Goal: Communication & Community: Answer question/provide support

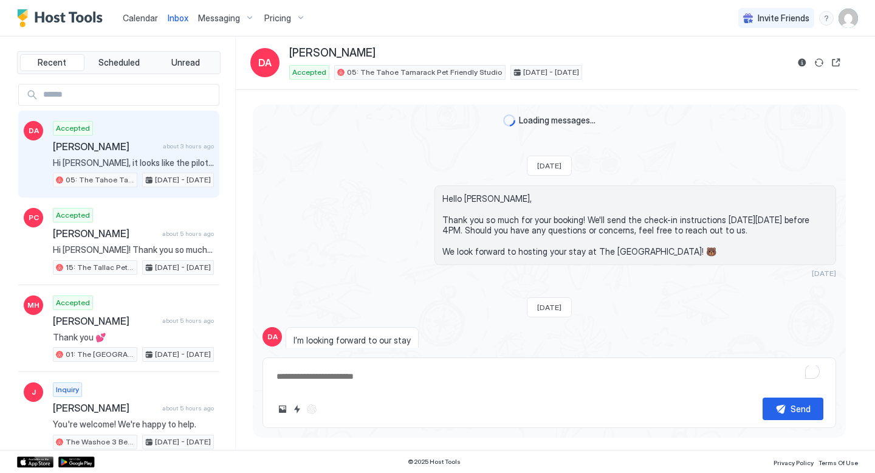
scroll to position [846, 0]
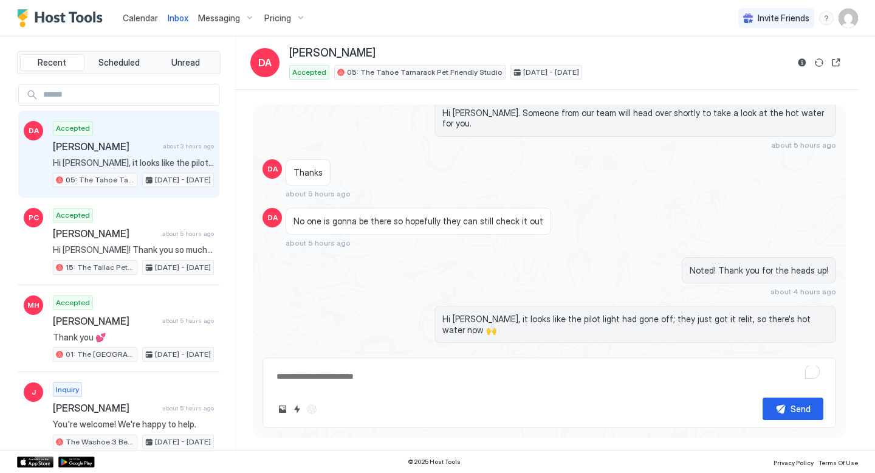
type textarea "*"
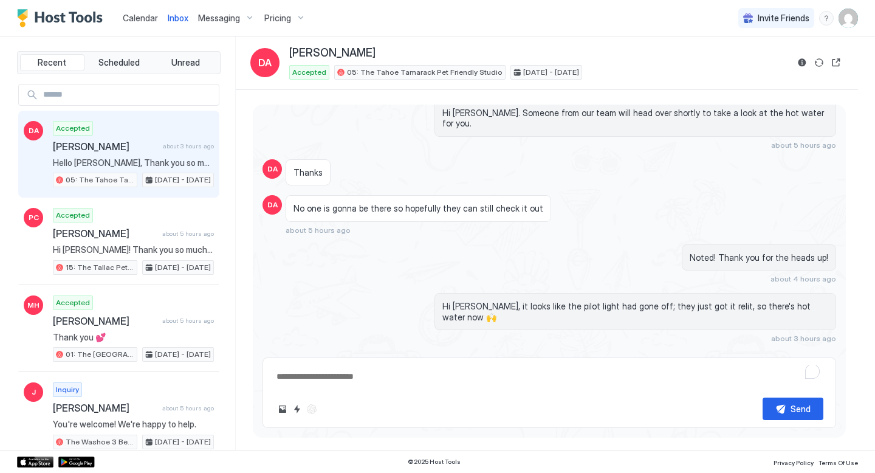
click at [141, 15] on span "Calendar" at bounding box center [140, 18] width 35 height 10
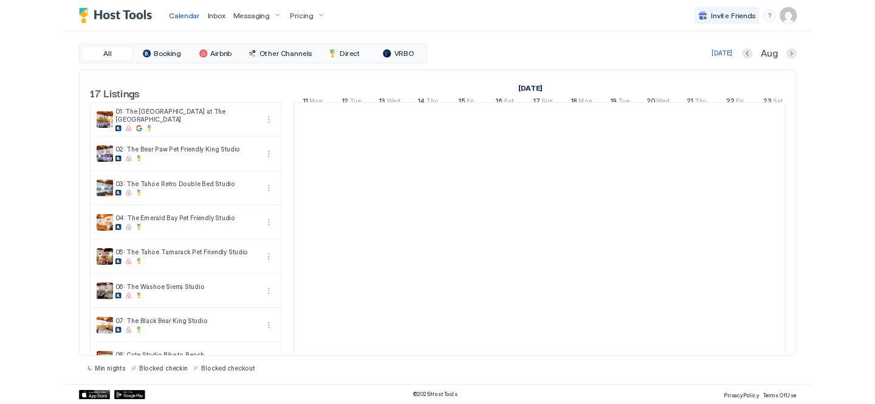
scroll to position [0, 675]
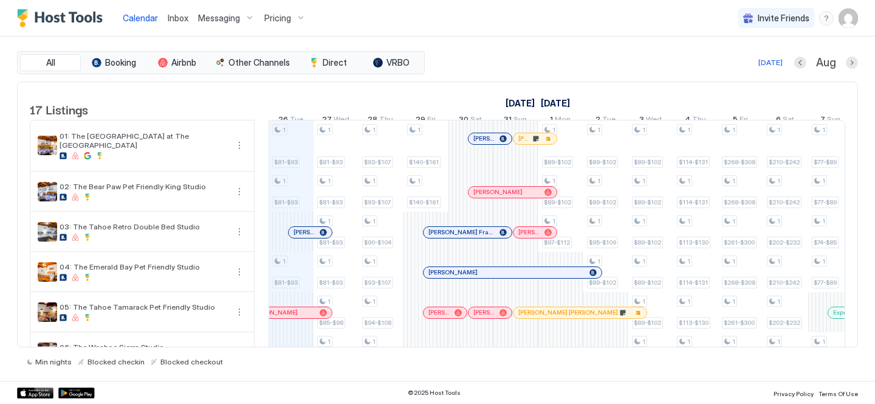
click at [176, 13] on span "Inbox" at bounding box center [178, 18] width 21 height 10
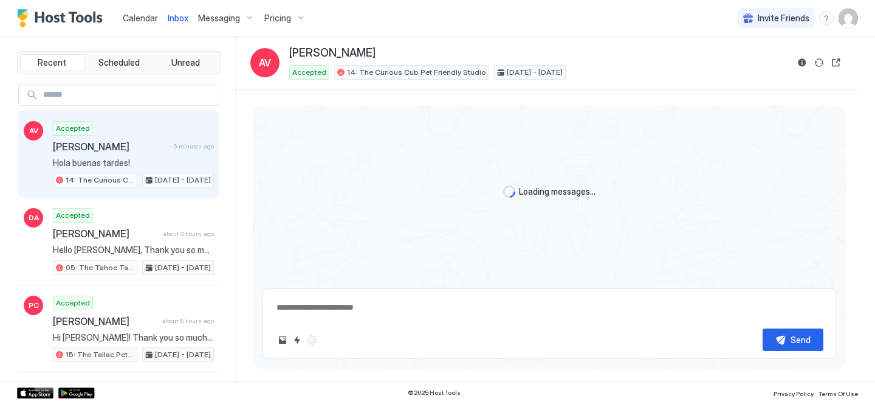
scroll to position [274, 0]
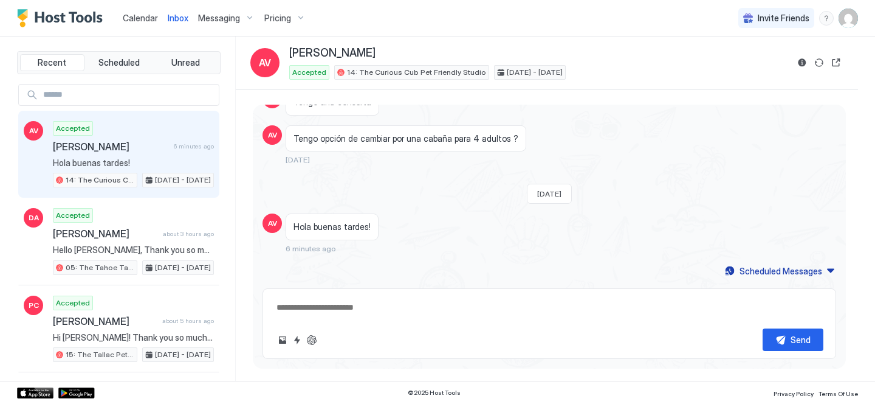
click at [331, 311] on textarea at bounding box center [549, 307] width 548 height 22
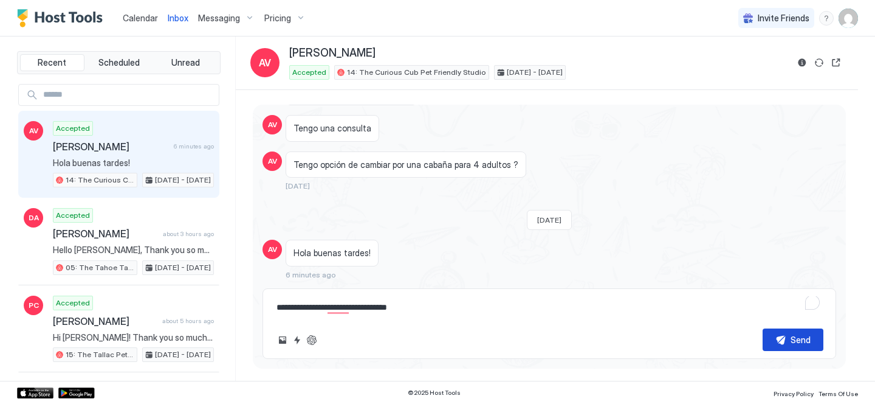
type textarea "**********"
click at [781, 334] on button "Send" at bounding box center [793, 339] width 61 height 22
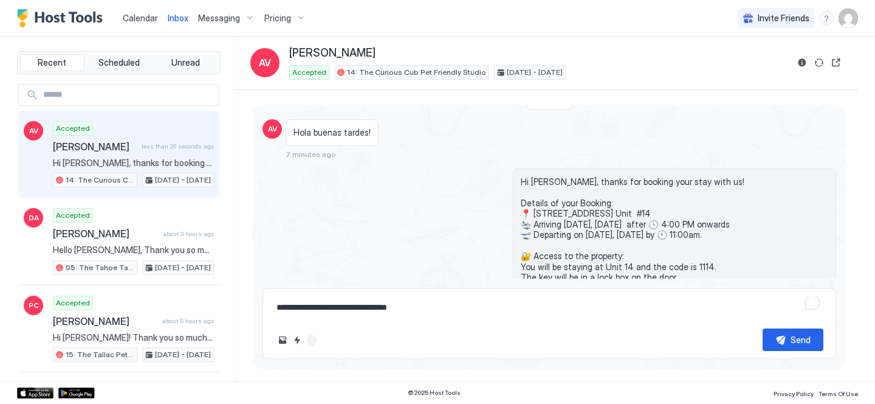
scroll to position [499, 0]
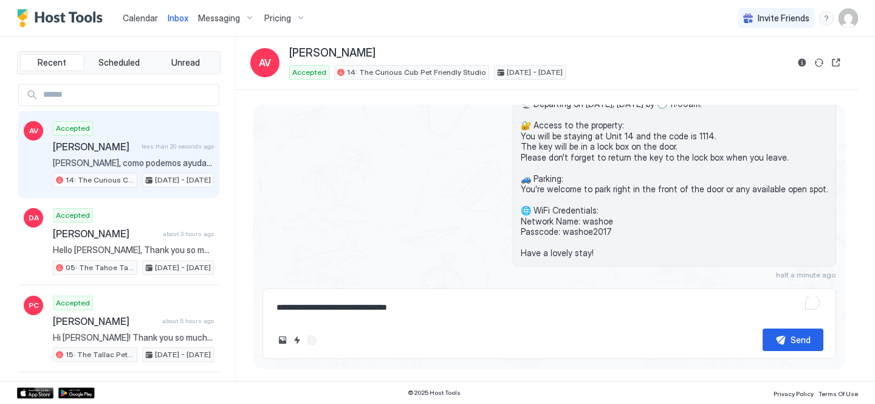
click at [146, 16] on span "Calendar" at bounding box center [140, 18] width 35 height 10
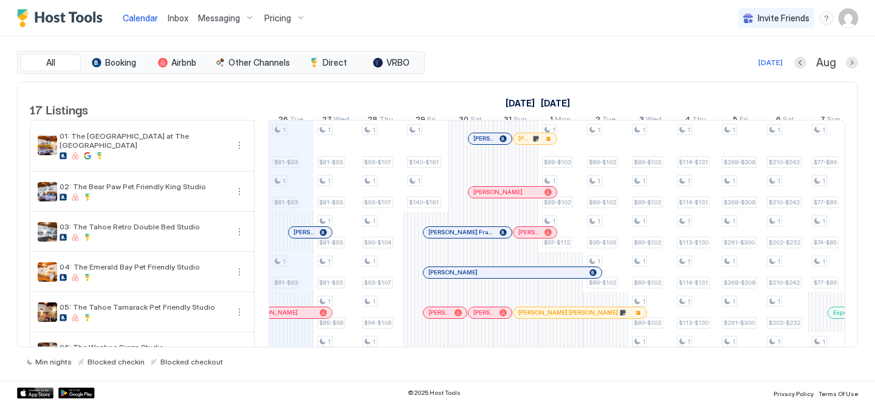
click at [168, 16] on span "Inbox" at bounding box center [178, 18] width 21 height 10
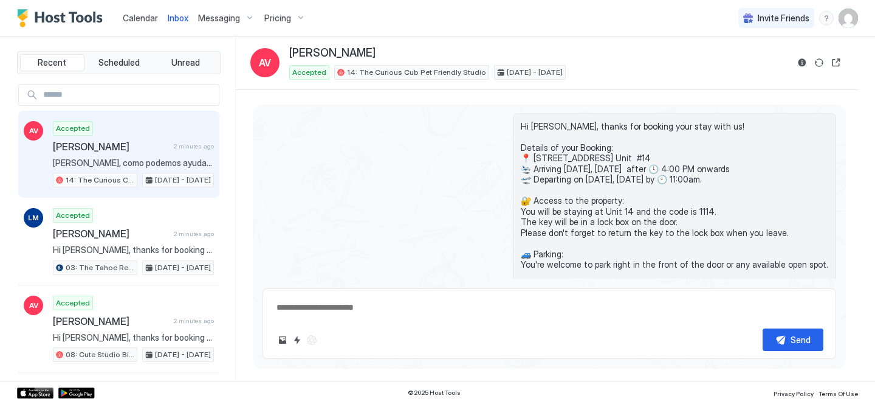
scroll to position [494, 0]
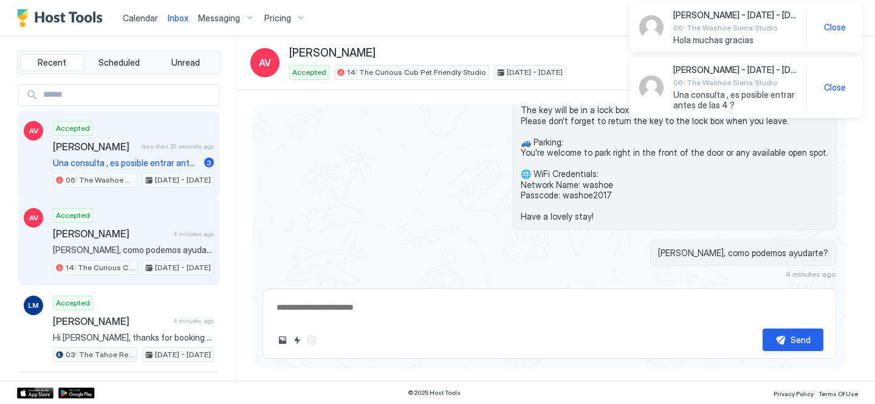
click at [174, 156] on div "Accepted Alberth Vega less than 20 seconds ago Una consulta , es posible entrar…" at bounding box center [133, 154] width 161 height 67
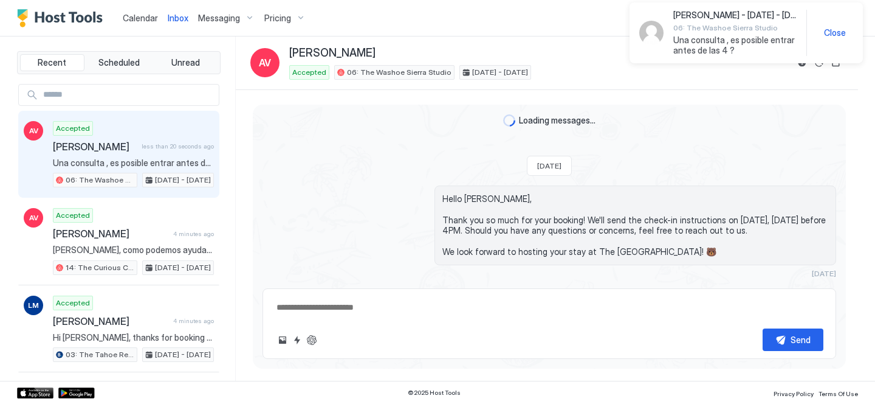
scroll to position [584, 0]
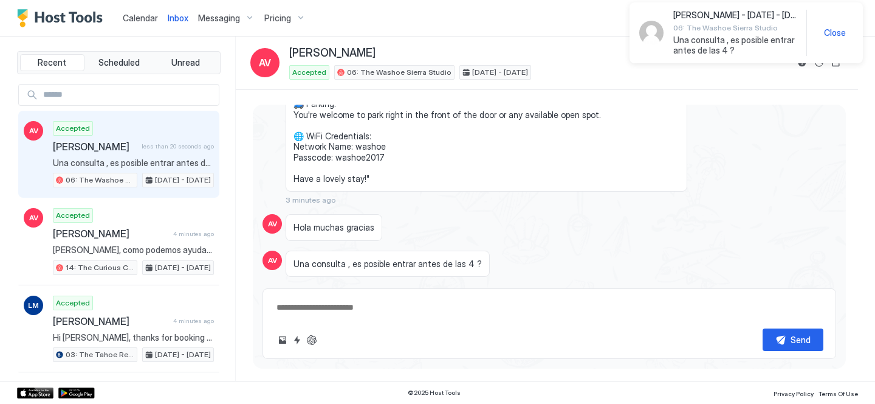
click at [404, 311] on textarea at bounding box center [549, 307] width 548 height 22
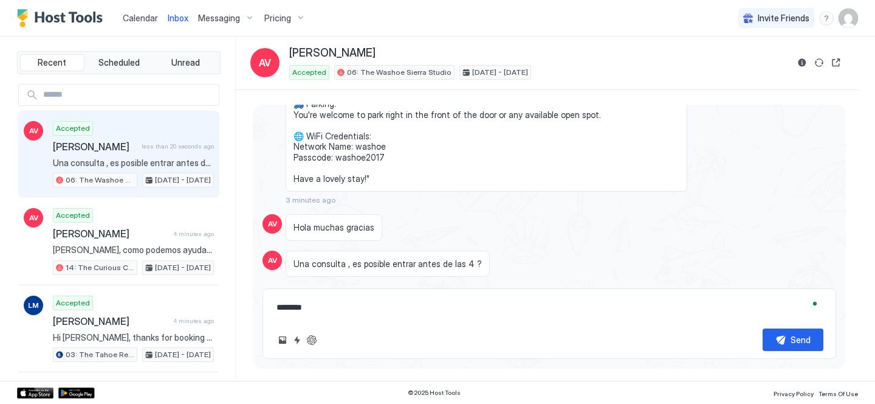
scroll to position [333, 0]
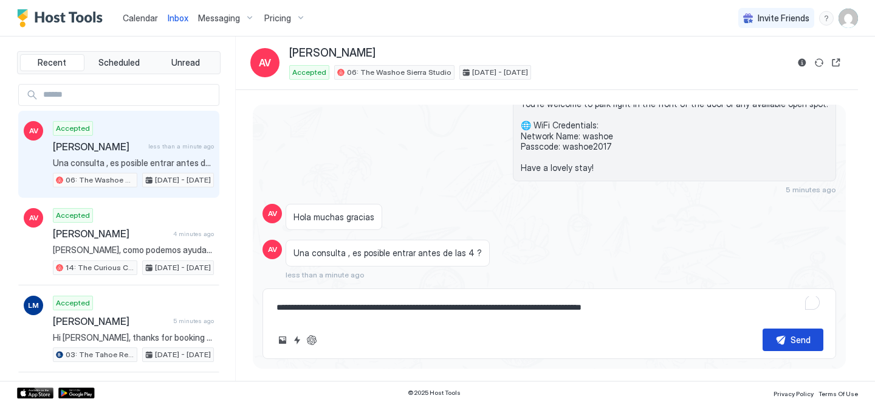
type textarea "**********"
click at [804, 339] on div "Send" at bounding box center [801, 339] width 20 height 13
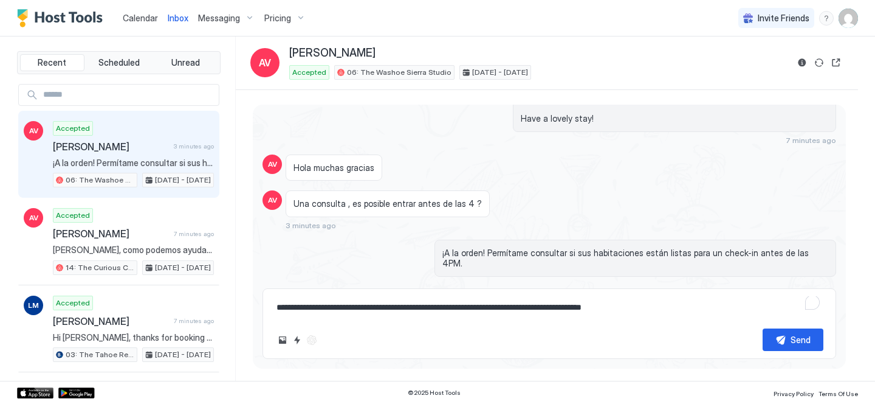
click at [340, 309] on textarea "**********" at bounding box center [549, 307] width 548 height 22
type textarea "**********"
click at [785, 337] on button "Send" at bounding box center [793, 339] width 61 height 22
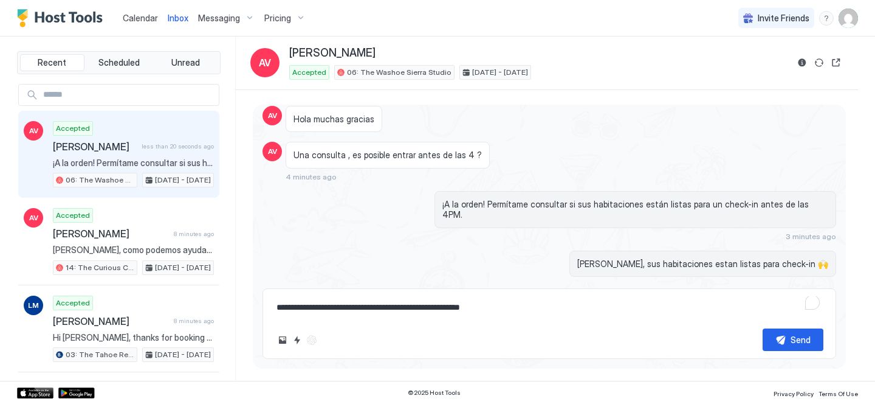
click at [83, 15] on img "Host Tools Logo" at bounding box center [62, 18] width 91 height 18
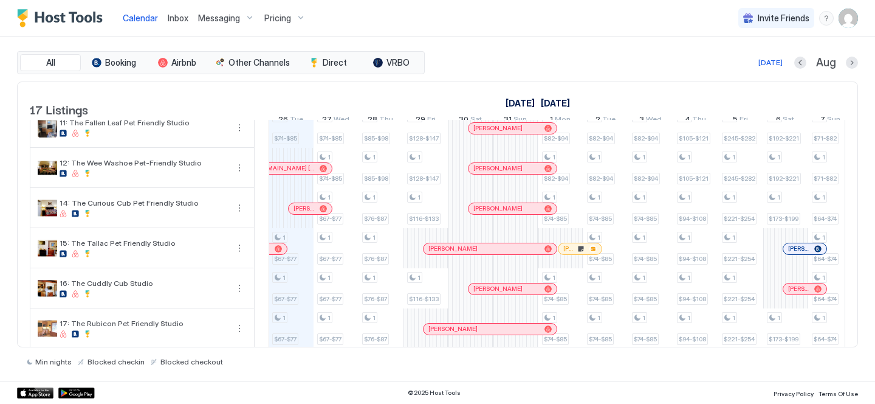
scroll to position [477, 0]
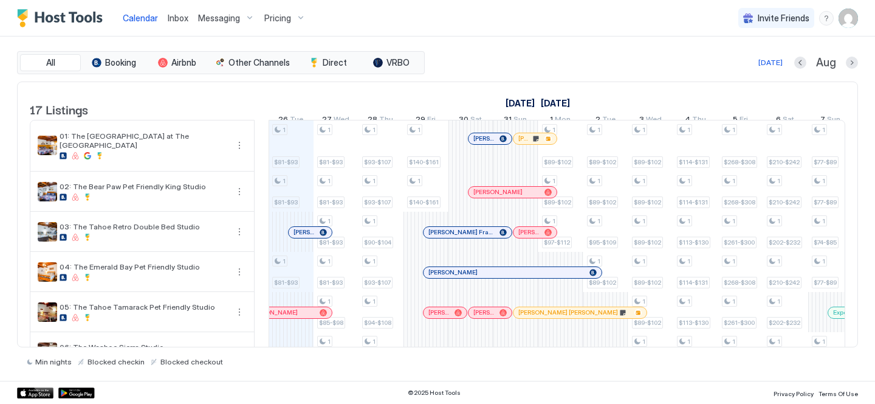
click at [490, 143] on div at bounding box center [490, 139] width 10 height 10
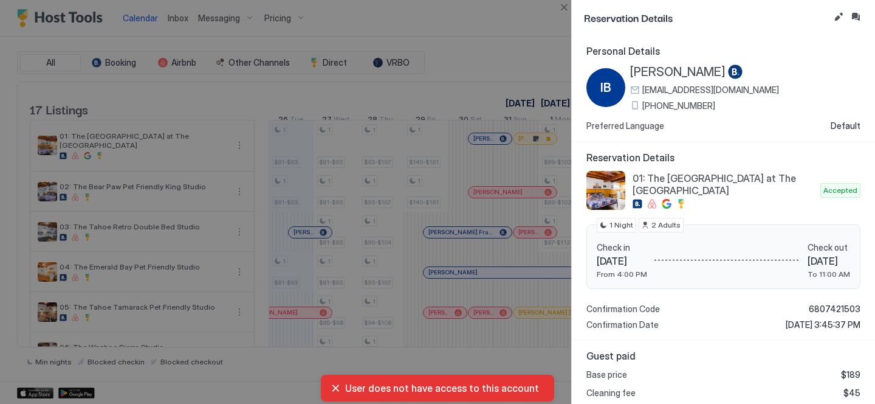
click at [656, 102] on span "[PHONE_NUMBER]" at bounding box center [679, 105] width 73 height 11
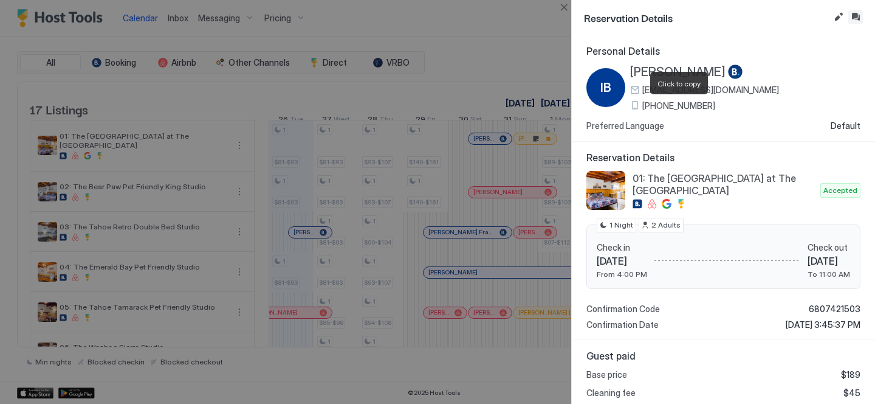
click at [853, 20] on button "Inbox" at bounding box center [856, 17] width 15 height 15
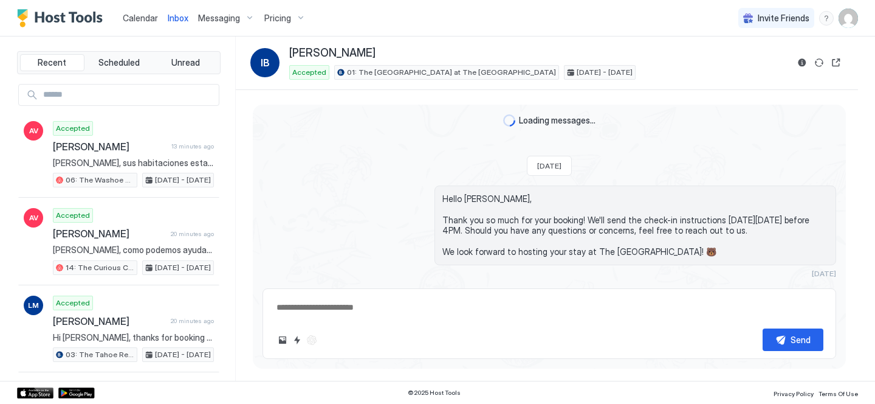
scroll to position [25, 0]
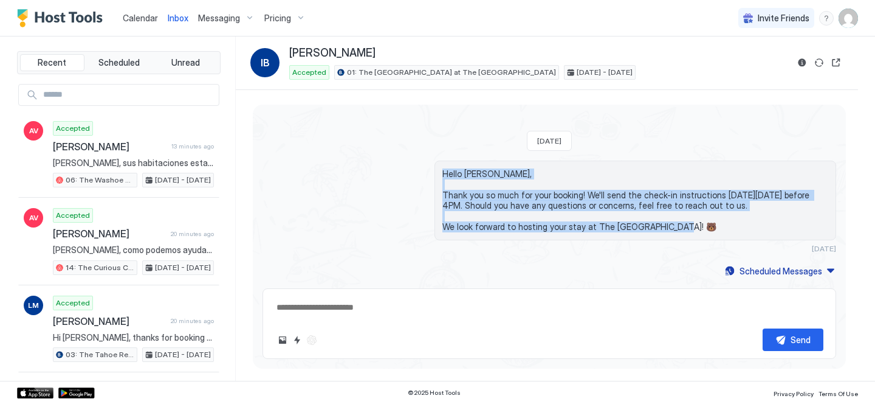
drag, startPoint x: 678, startPoint y: 226, endPoint x: 432, endPoint y: 166, distance: 252.7
click at [432, 166] on div "Hello [PERSON_NAME], Thank you so much for your booking! We'll send the check-i…" at bounding box center [550, 206] width 574 height 92
copy span "Hello [PERSON_NAME], Thank you so much for your booking! We'll send the check-i…"
click at [759, 274] on div "Scheduled Messages" at bounding box center [781, 270] width 83 height 13
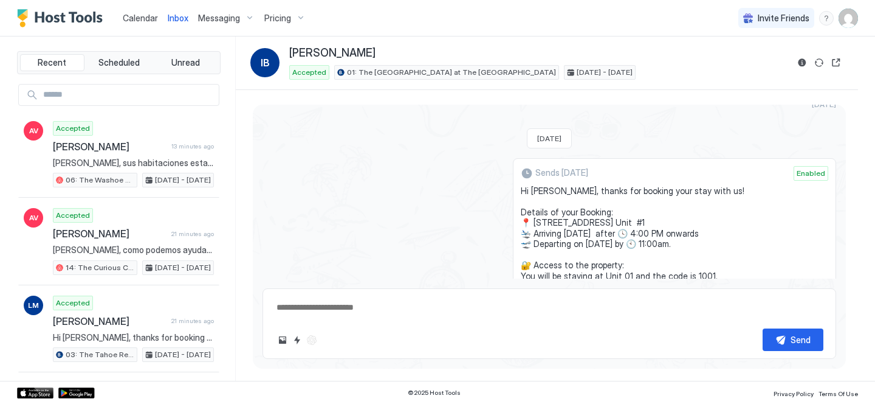
scroll to position [191, 0]
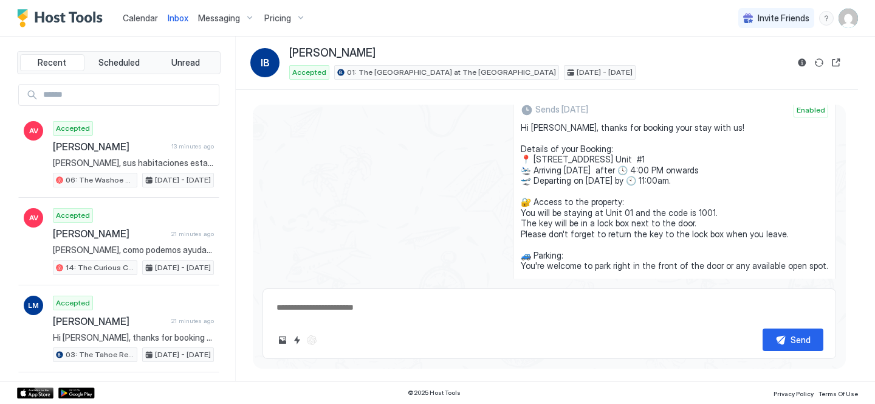
drag, startPoint x: 618, startPoint y: 202, endPoint x: 537, endPoint y: 129, distance: 108.9
click at [537, 129] on div "Sends [DATE] Enabled Hi [PERSON_NAME], thanks for booking your stay with us! De…" at bounding box center [674, 239] width 323 height 288
copy span "Hi [PERSON_NAME], thanks for booking your stay with us! Details of your Booking…"
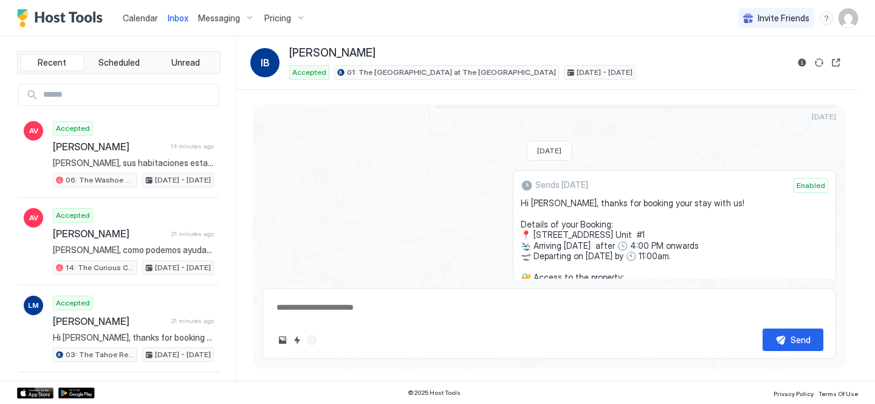
scroll to position [0, 0]
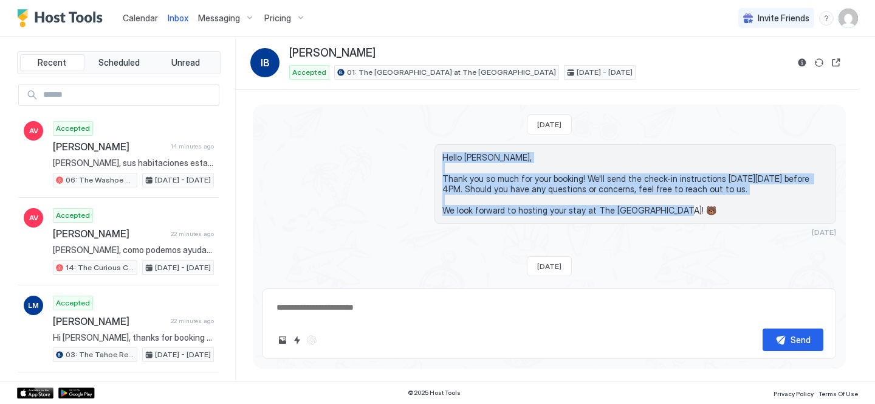
click at [131, 19] on span "Calendar" at bounding box center [140, 18] width 35 height 10
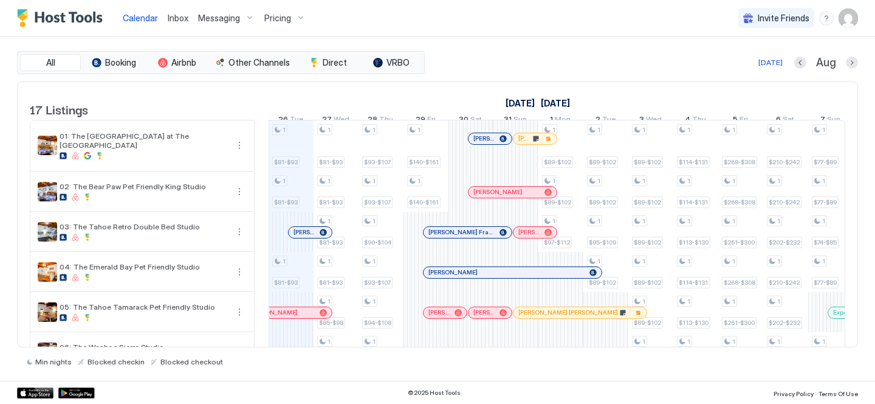
click at [435, 238] on div "[PERSON_NAME] Francisco [PERSON_NAME]" at bounding box center [468, 232] width 88 height 11
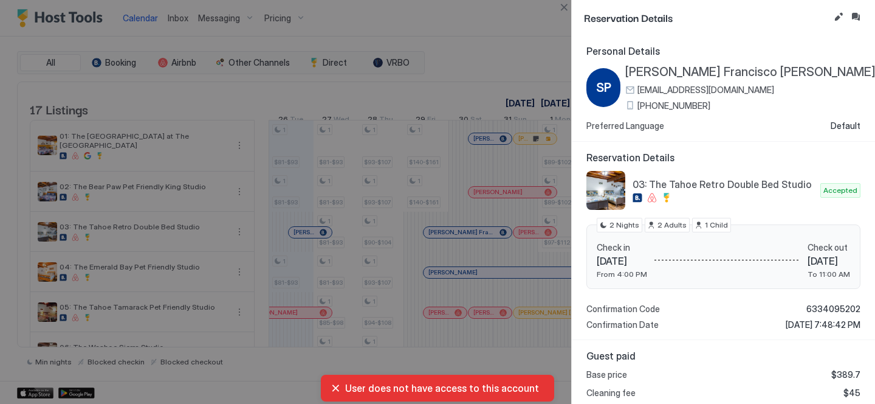
click at [705, 77] on span "[PERSON_NAME] Francisco [PERSON_NAME]" at bounding box center [750, 71] width 250 height 15
click at [857, 16] on button "Inbox" at bounding box center [856, 17] width 15 height 15
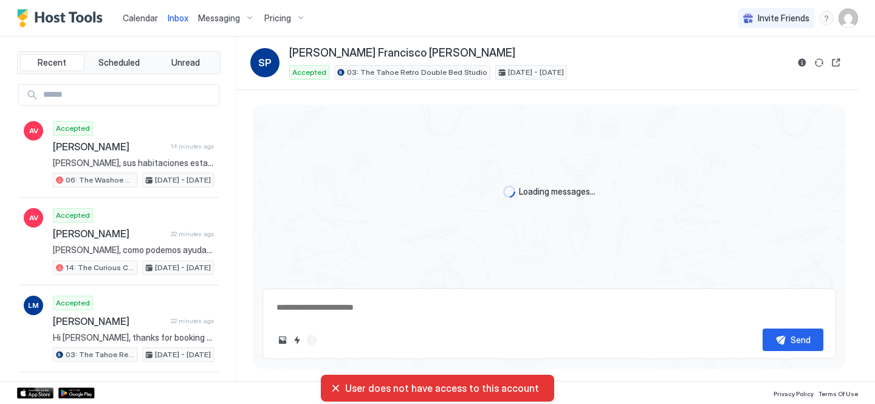
scroll to position [25, 0]
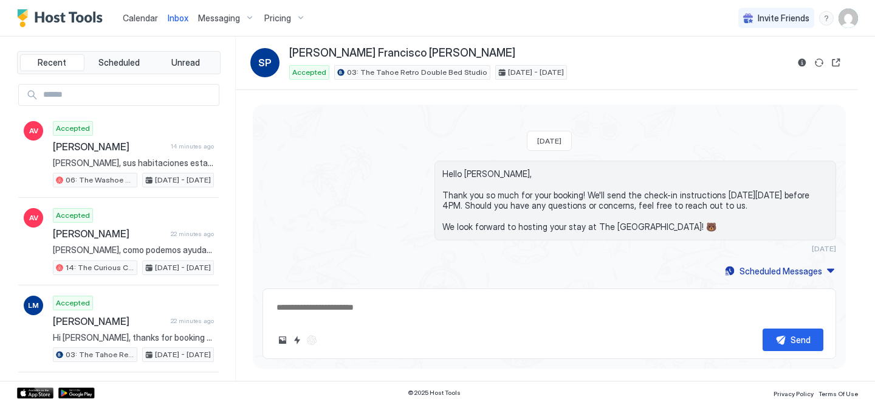
drag, startPoint x: 675, startPoint y: 227, endPoint x: 444, endPoint y: 172, distance: 238.1
click at [444, 172] on span "Hello [PERSON_NAME], Thank you so much for your booking! We'll send the check-i…" at bounding box center [636, 200] width 386 height 64
copy span "Hello [PERSON_NAME], Thank you so much for your booking! We'll send the check-i…"
click at [799, 66] on button "Reservation information" at bounding box center [802, 62] width 15 height 15
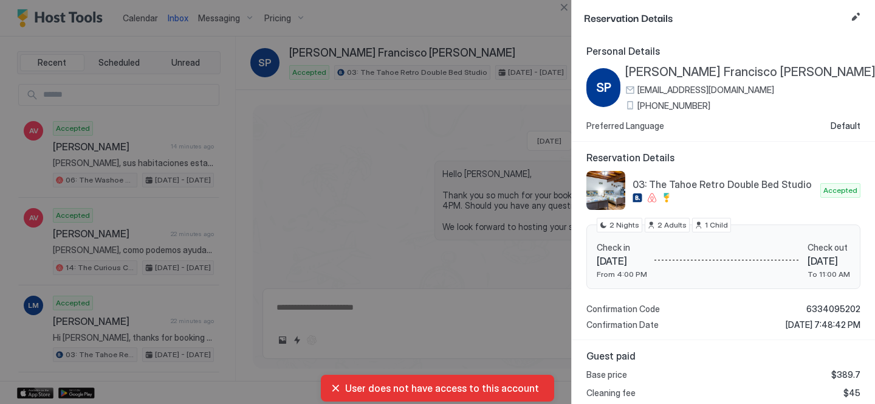
click at [672, 108] on span "[PHONE_NUMBER]" at bounding box center [674, 105] width 73 height 11
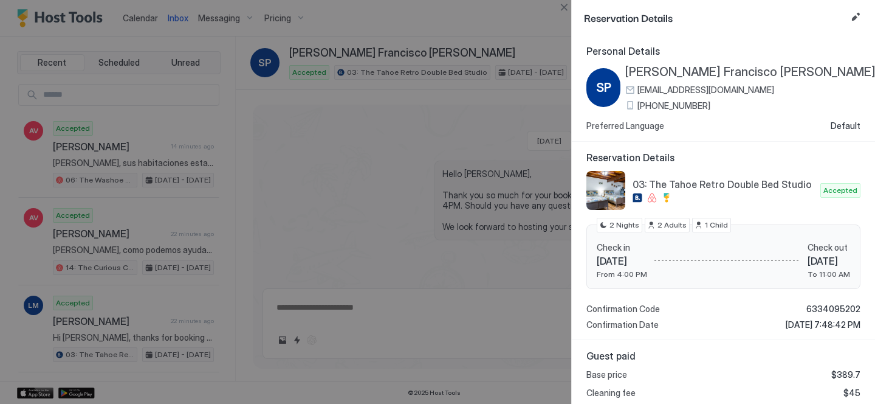
click at [692, 74] on span "[PERSON_NAME] Francisco [PERSON_NAME]" at bounding box center [750, 71] width 250 height 15
click at [390, 142] on div at bounding box center [437, 202] width 875 height 404
click at [568, 8] on button "Close" at bounding box center [564, 7] width 15 height 15
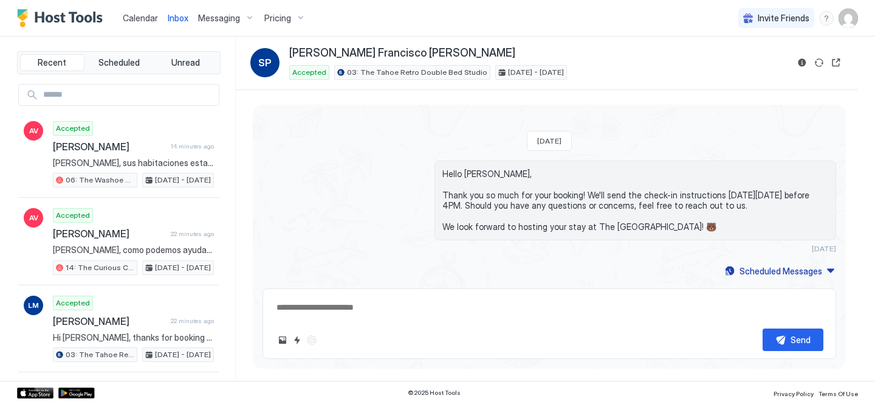
drag, startPoint x: 687, startPoint y: 230, endPoint x: 436, endPoint y: 167, distance: 258.3
click at [436, 167] on div "Hello [PERSON_NAME], Thank you so much for your booking! We'll send the check-i…" at bounding box center [636, 200] width 402 height 80
copy span "Hello [PERSON_NAME], Thank you so much for your booking! We'll send the check-i…"
click at [768, 267] on div "Scheduled Messages" at bounding box center [781, 270] width 83 height 13
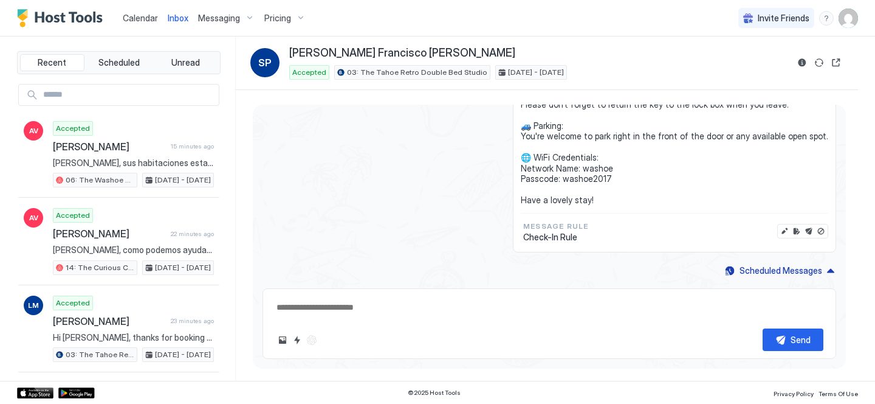
drag, startPoint x: 614, startPoint y: 191, endPoint x: 591, endPoint y: 161, distance: 38.2
click at [569, 121] on span "Hi [PERSON_NAME], thanks for booking your stay with us! Details of your Booking…" at bounding box center [675, 99] width 308 height 213
click at [612, 196] on span "Hi [PERSON_NAME], thanks for booking your stay with us! Details of your Booking…" at bounding box center [675, 99] width 308 height 213
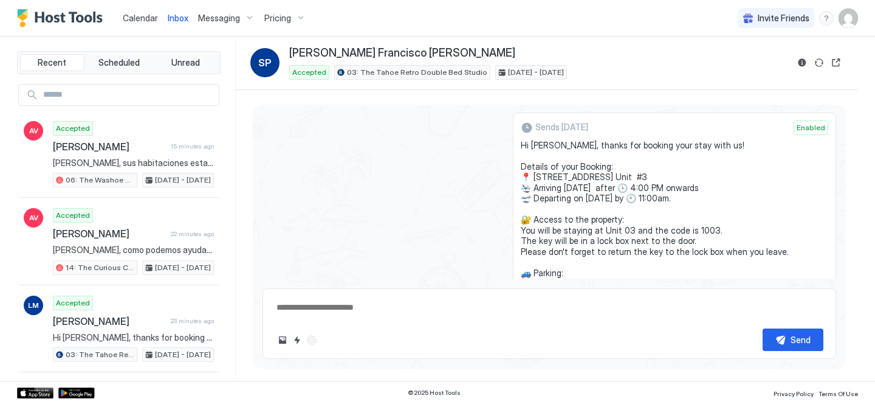
scroll to position [112, 0]
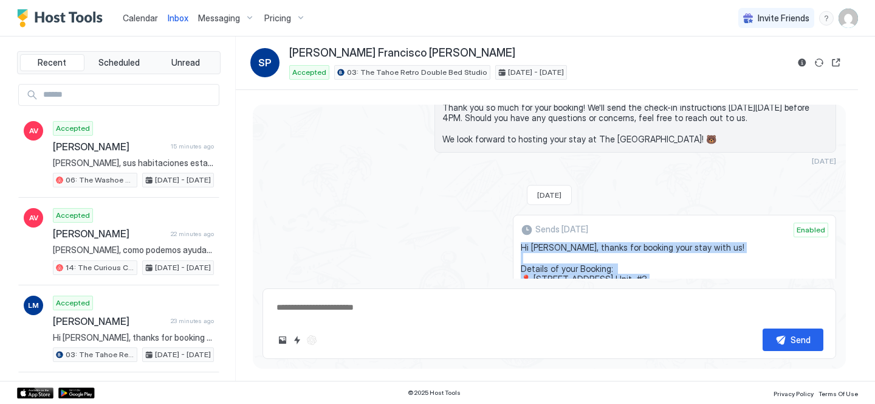
drag, startPoint x: 612, startPoint y: 196, endPoint x: 539, endPoint y: 248, distance: 90.2
click at [539, 248] on span "Hi [PERSON_NAME], thanks for booking your stay with us! Details of your Booking…" at bounding box center [675, 348] width 308 height 213
copy span "Hi [PERSON_NAME], thanks for booking your stay with us! Details of your Booking…"
click at [139, 15] on span "Calendar" at bounding box center [140, 18] width 35 height 10
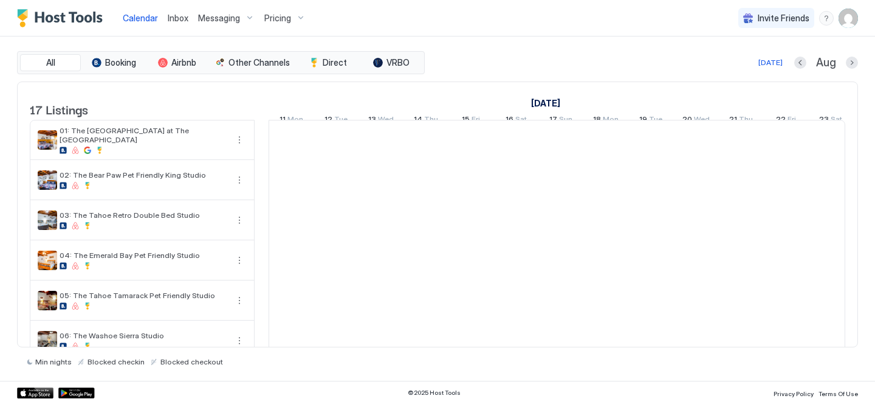
scroll to position [0, 675]
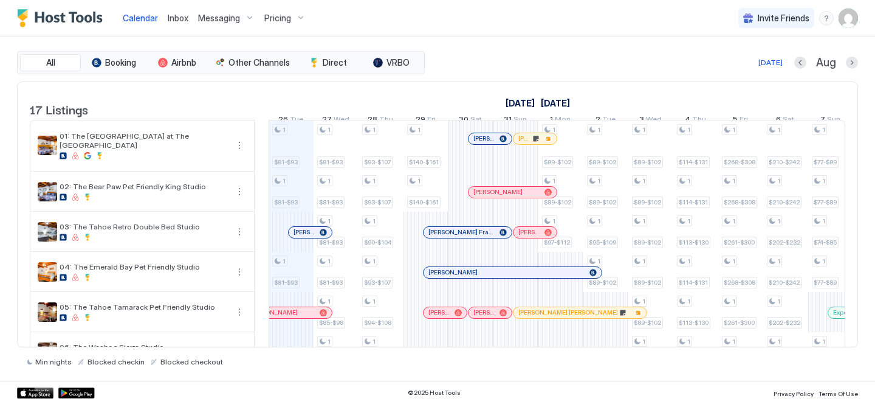
click at [443, 277] on div at bounding box center [443, 272] width 10 height 10
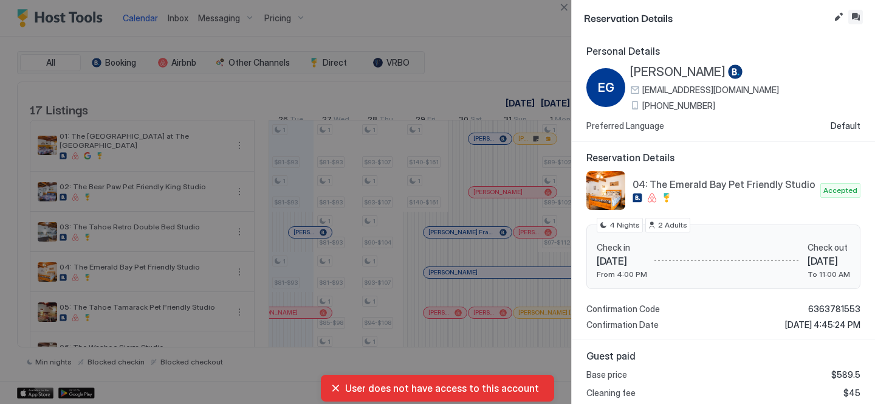
click at [858, 15] on button "Inbox" at bounding box center [856, 17] width 15 height 15
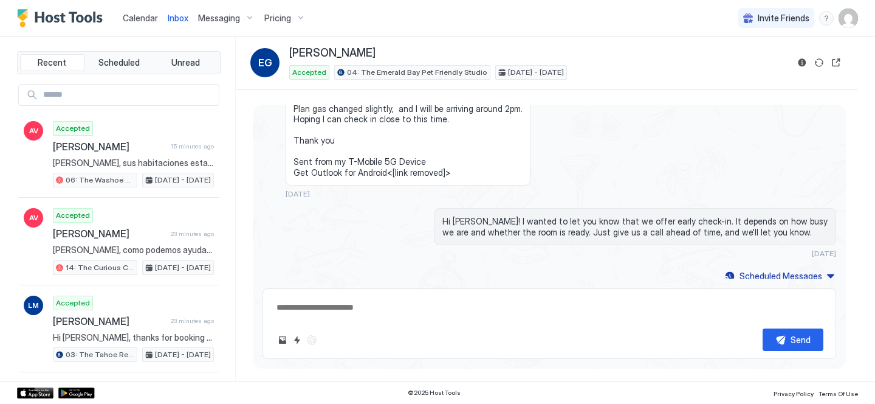
scroll to position [258, 0]
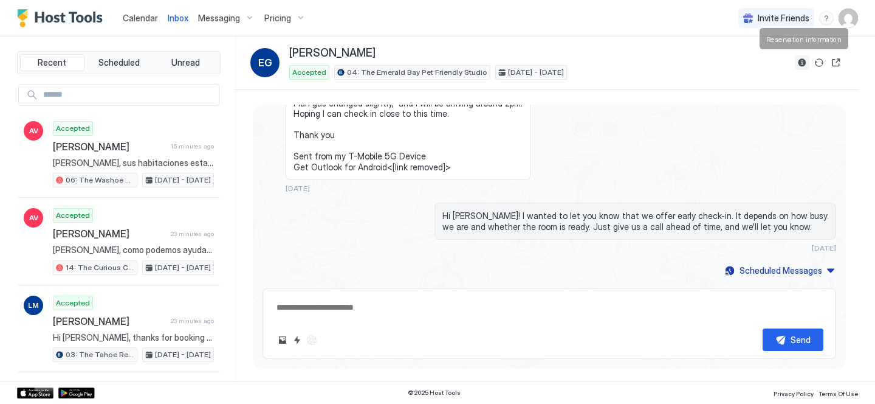
click at [800, 62] on button "Reservation information" at bounding box center [802, 62] width 15 height 15
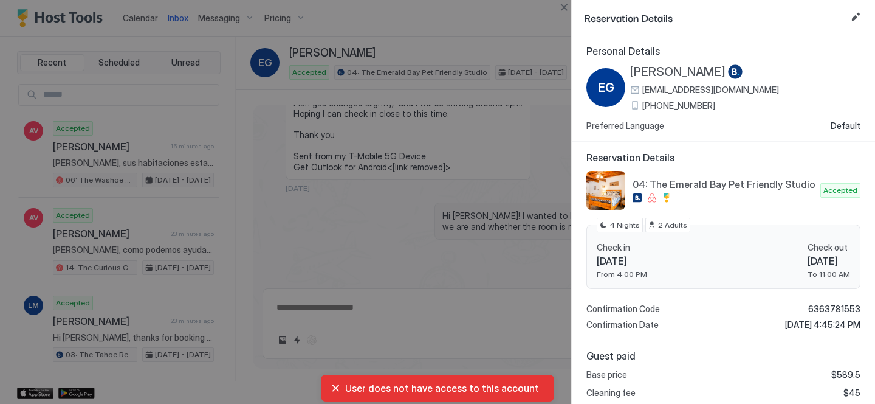
click at [668, 104] on span "[PHONE_NUMBER]" at bounding box center [679, 105] width 73 height 11
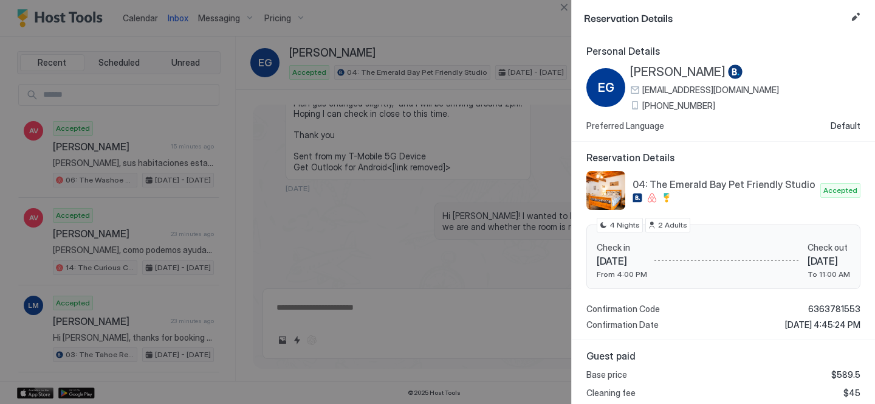
click at [650, 69] on span "[PERSON_NAME]" at bounding box center [677, 71] width 95 height 15
click at [447, 91] on div at bounding box center [437, 202] width 875 height 404
click at [563, 9] on button "Close" at bounding box center [564, 7] width 15 height 15
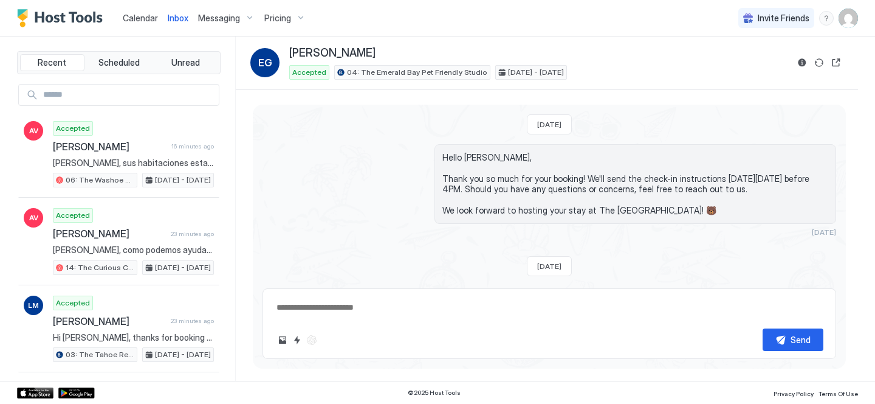
scroll to position [217, 0]
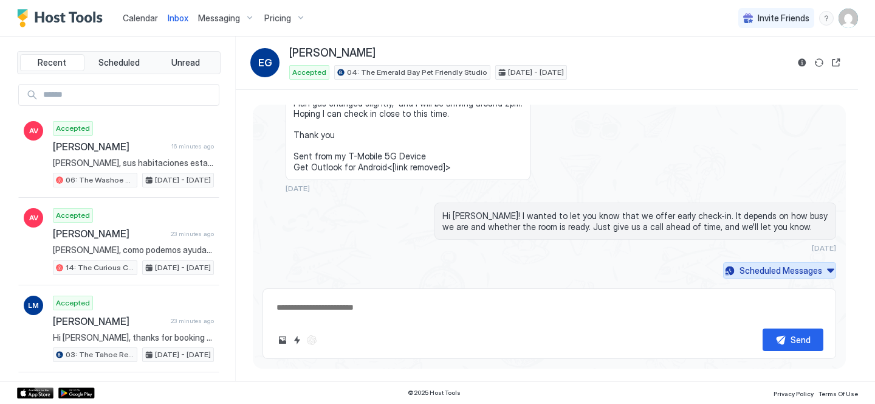
click at [756, 269] on div "Scheduled Messages" at bounding box center [781, 270] width 83 height 13
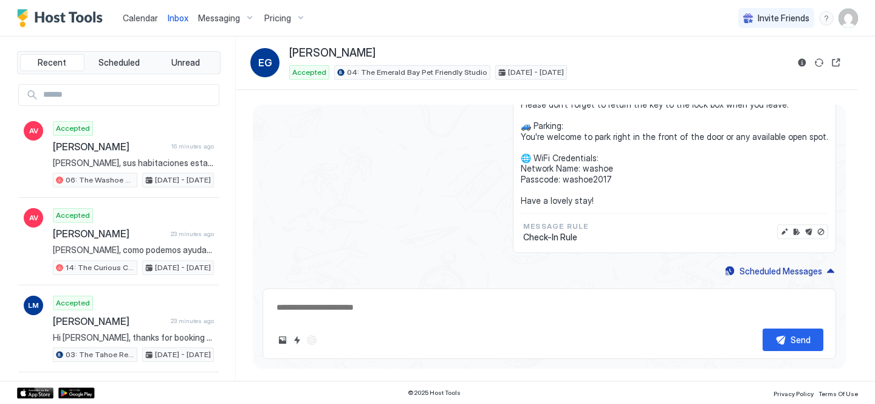
click at [596, 191] on span "Hi [PERSON_NAME], thanks for booking your stay with us! Details of your Booking…" at bounding box center [675, 99] width 308 height 213
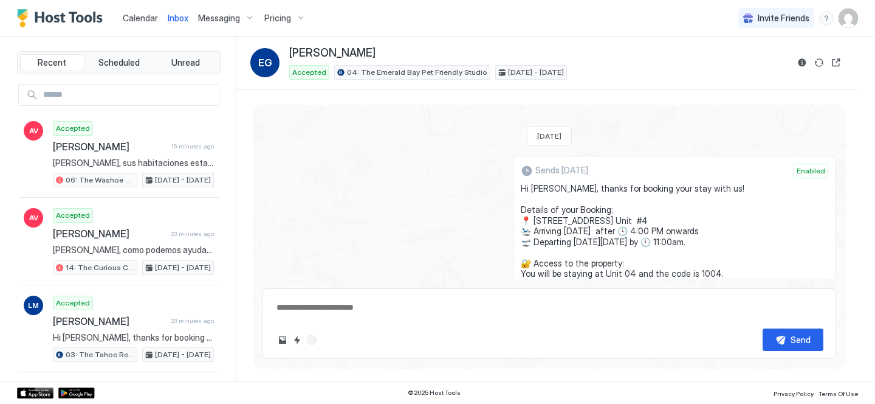
scroll to position [301, 0]
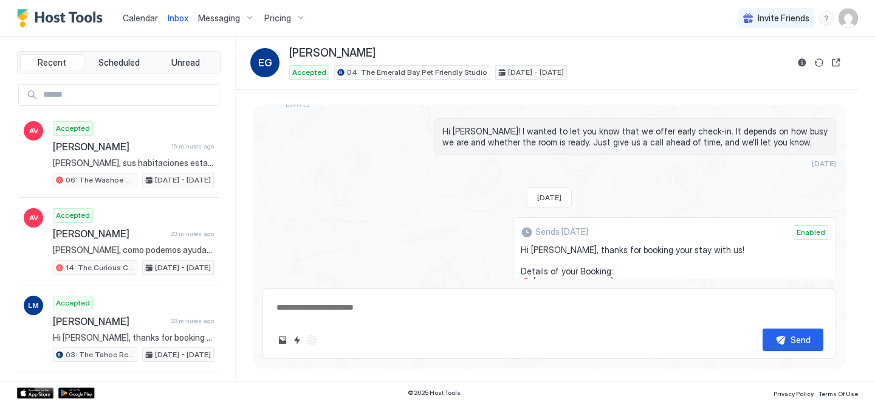
drag, startPoint x: 612, startPoint y: 199, endPoint x: 539, endPoint y: 249, distance: 88.3
click at [539, 249] on span "Hi [PERSON_NAME], thanks for booking your stay with us! Details of your Booking…" at bounding box center [675, 350] width 308 height 213
copy span "Hi [PERSON_NAME], thanks for booking your stay with us! Details of your Booking…"
click at [137, 12] on link "Calendar" at bounding box center [140, 18] width 35 height 13
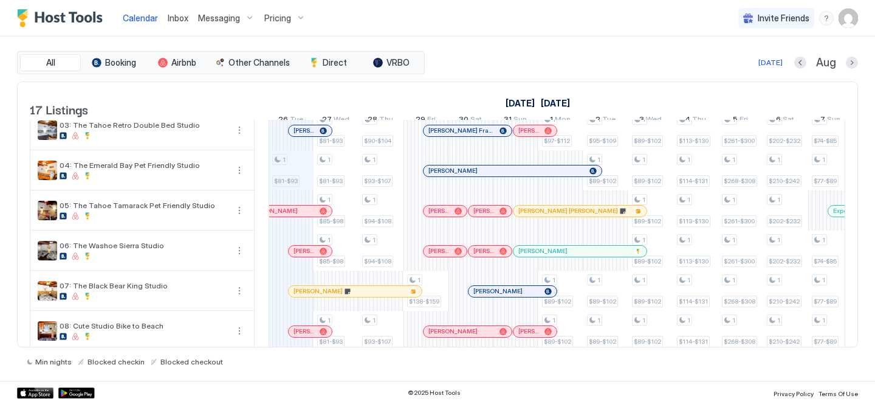
scroll to position [102, 0]
click at [545, 215] on div at bounding box center [545, 210] width 10 height 10
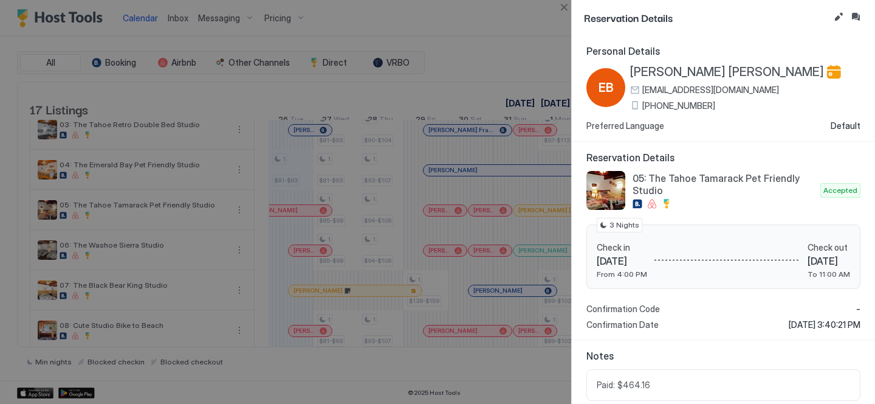
click at [667, 103] on span "[PHONE_NUMBER]" at bounding box center [679, 105] width 73 height 11
click at [656, 70] on span "[PERSON_NAME] [PERSON_NAME]" at bounding box center [727, 71] width 194 height 15
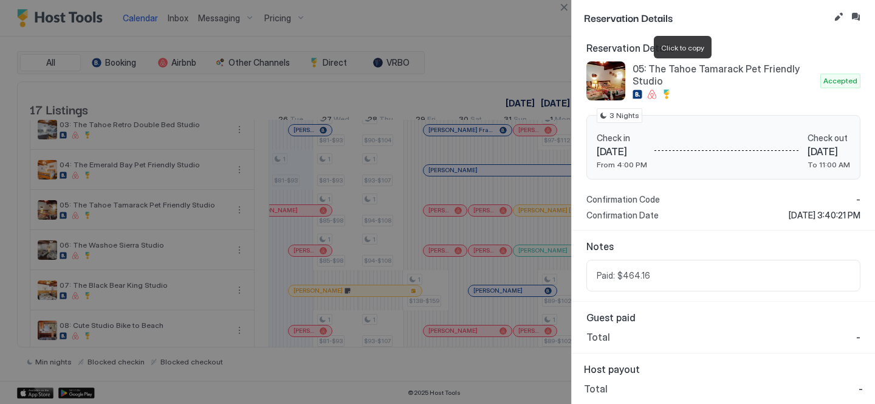
scroll to position [0, 0]
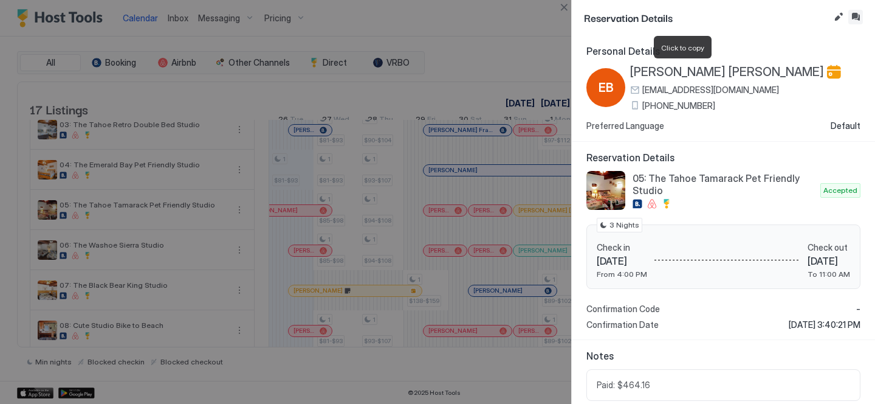
click at [860, 15] on button "Inbox" at bounding box center [856, 17] width 15 height 15
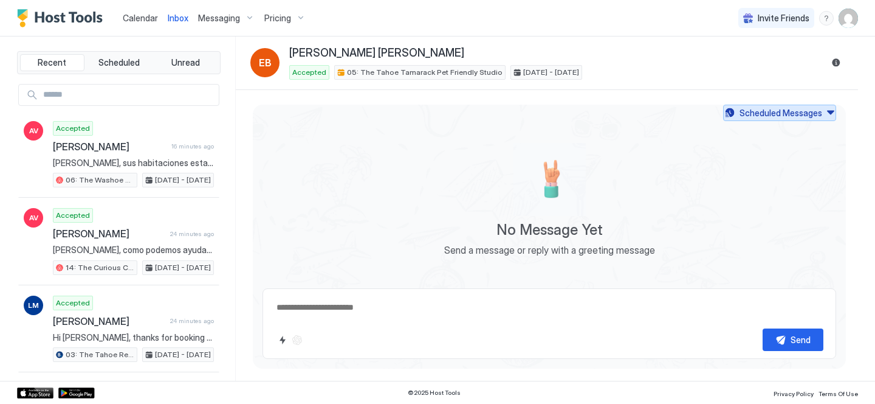
click at [746, 112] on div "Scheduled Messages" at bounding box center [781, 112] width 83 height 13
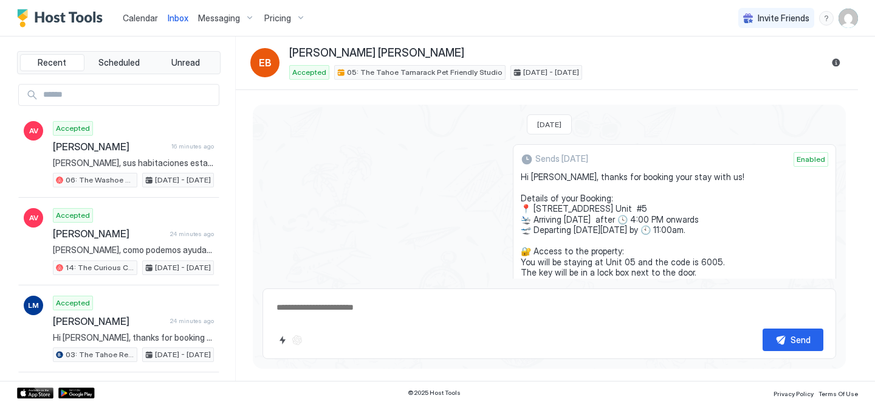
drag, startPoint x: 616, startPoint y: 203, endPoint x: 534, endPoint y: 177, distance: 85.9
click at [534, 177] on div "Sends [DATE] Enabled Hi [PERSON_NAME], thanks for booking your stay with us! De…" at bounding box center [674, 288] width 323 height 288
copy span "Hi [PERSON_NAME], thanks for booking your stay with us! Details of your Booking…"
click at [141, 18] on span "Calendar" at bounding box center [140, 18] width 35 height 10
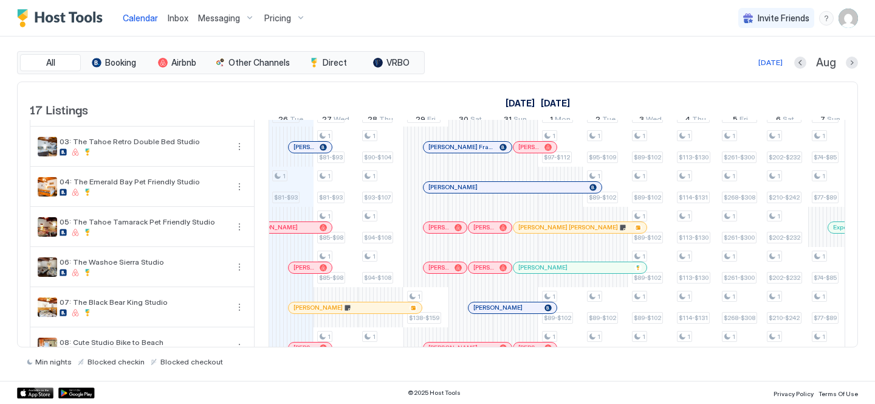
scroll to position [91, 0]
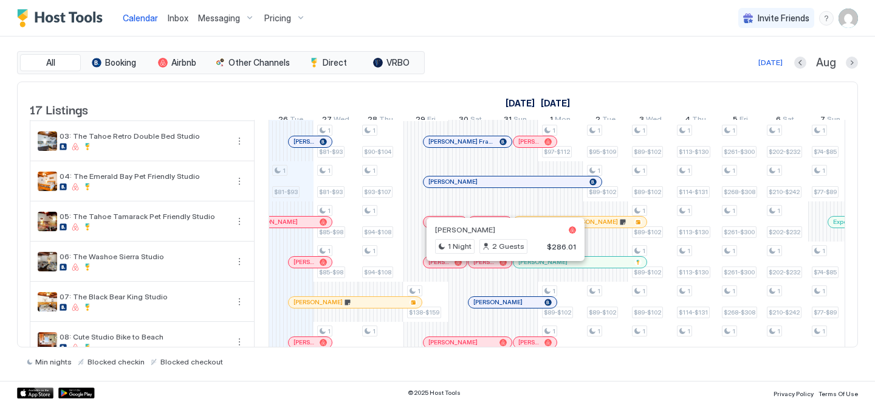
click at [538, 267] on div at bounding box center [537, 262] width 10 height 10
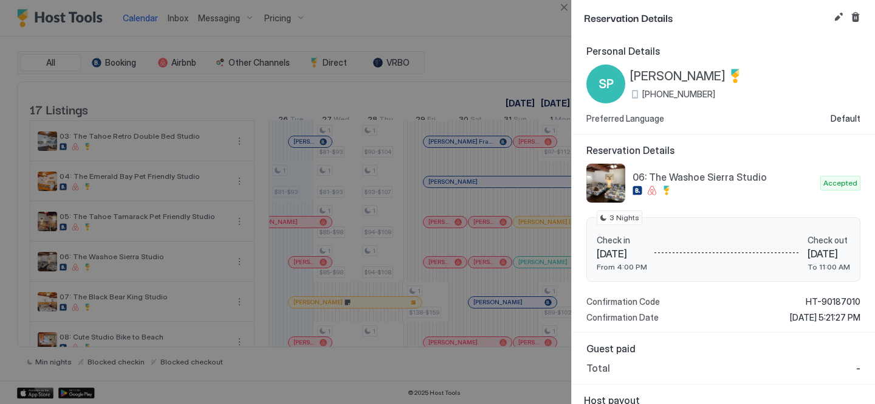
click at [650, 92] on span "[PHONE_NUMBER]" at bounding box center [679, 94] width 73 height 11
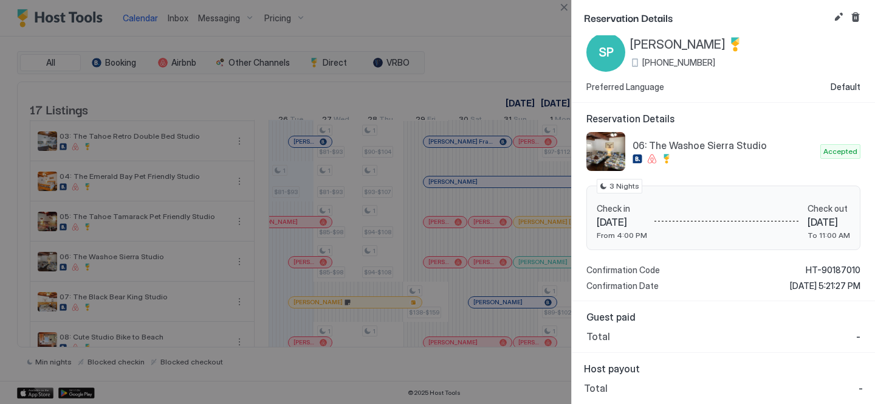
scroll to position [0, 0]
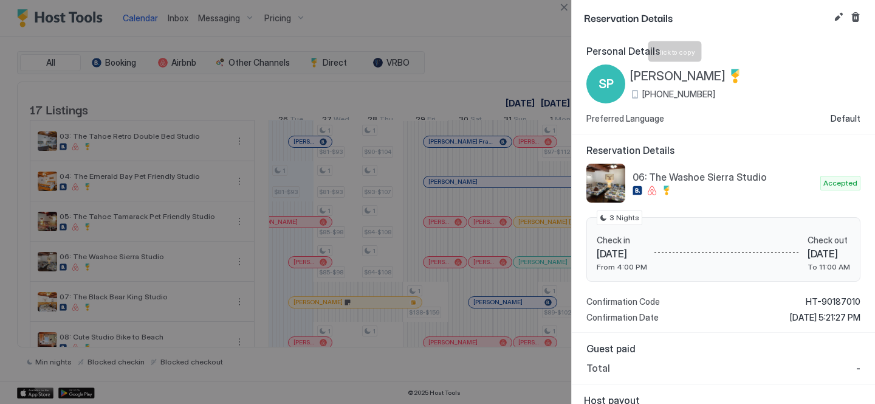
click at [687, 74] on span "[PERSON_NAME]" at bounding box center [677, 76] width 95 height 15
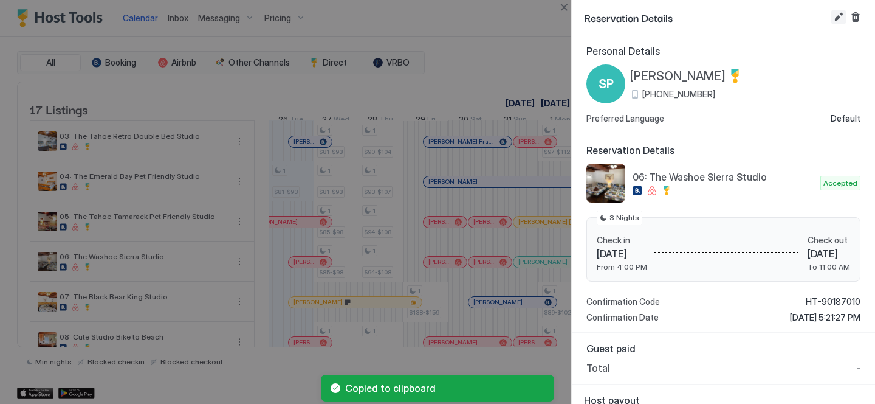
click at [841, 17] on button "Edit reservation" at bounding box center [839, 17] width 15 height 15
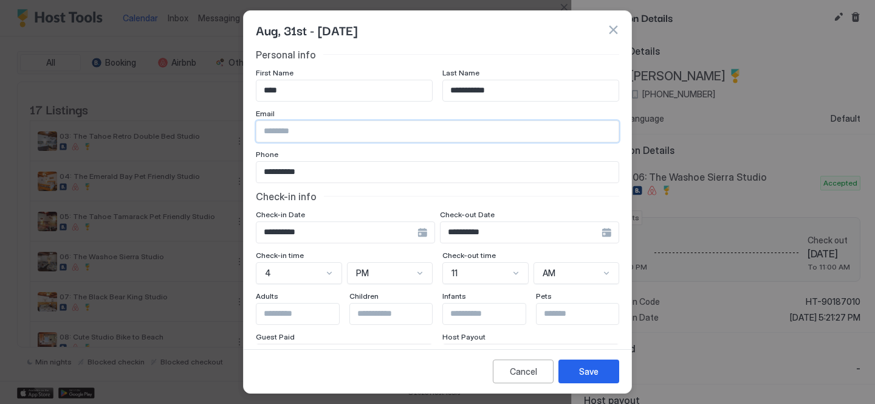
click at [346, 135] on input "Input Field" at bounding box center [438, 131] width 362 height 21
paste input "**********"
click at [281, 129] on input "**********" at bounding box center [438, 131] width 362 height 21
click at [335, 133] on input "**********" at bounding box center [438, 131] width 362 height 21
type input "**********"
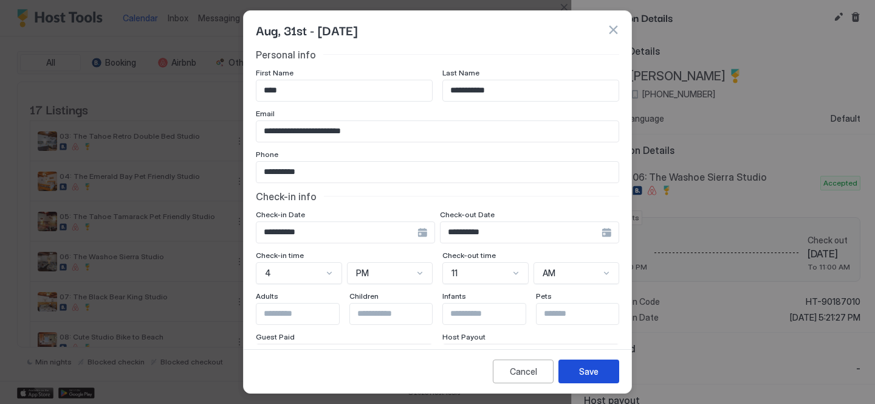
click at [605, 373] on button "Save" at bounding box center [589, 371] width 61 height 24
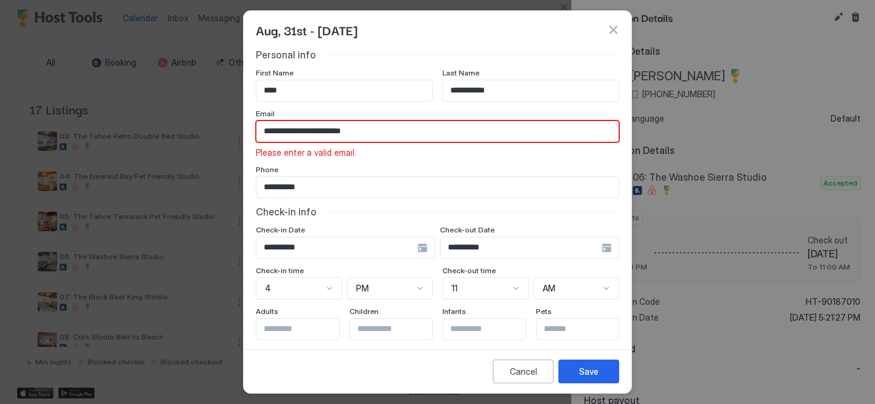
click at [346, 134] on input "**********" at bounding box center [438, 131] width 362 height 21
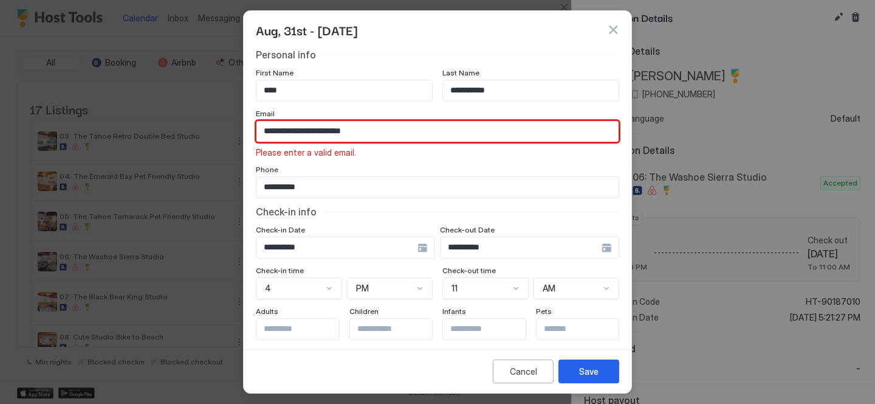
click at [346, 134] on input "**********" at bounding box center [438, 131] width 362 height 21
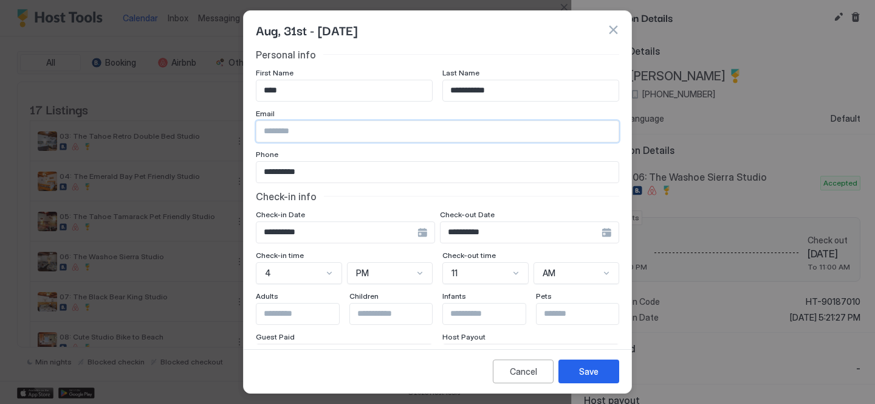
click at [619, 29] on div "Aug, 31st - [DATE]" at bounding box center [438, 30] width 388 height 38
click at [613, 29] on button "button" at bounding box center [613, 30] width 12 height 12
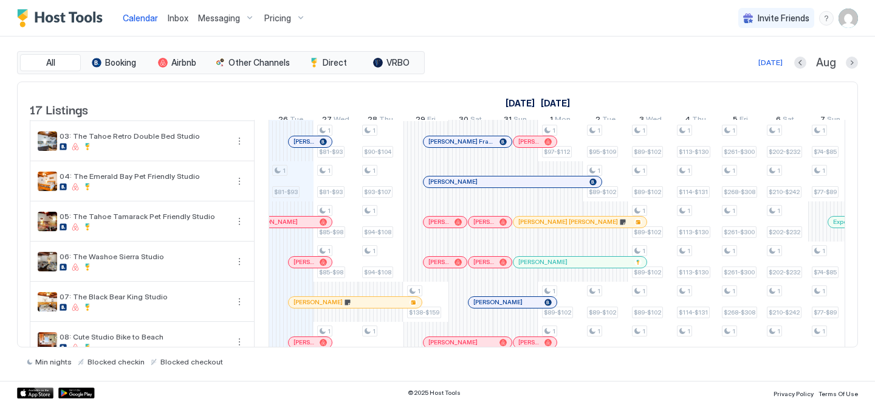
click at [491, 267] on div at bounding box center [491, 262] width 10 height 10
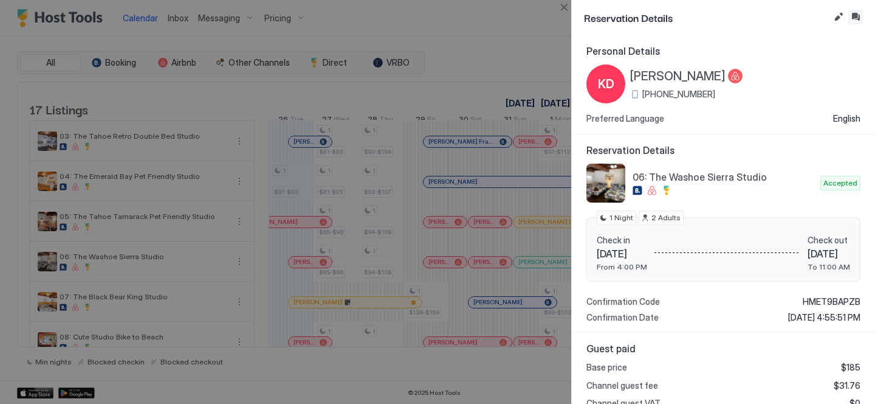
click at [854, 16] on button "Inbox" at bounding box center [856, 17] width 15 height 15
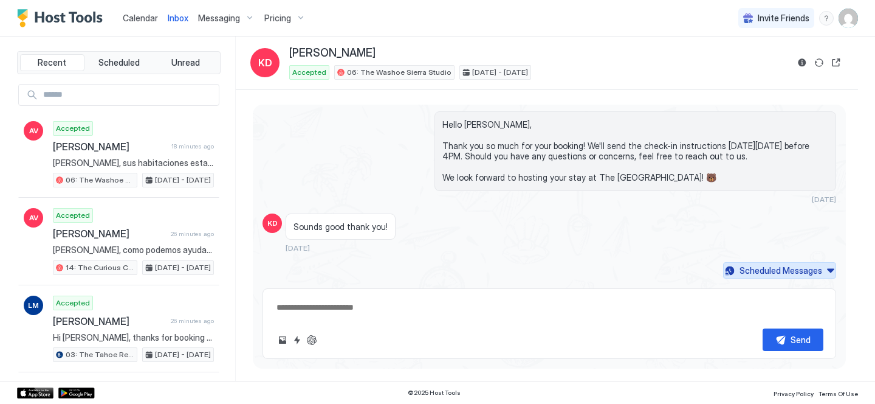
click at [754, 266] on div "Scheduled Messages" at bounding box center [781, 270] width 83 height 13
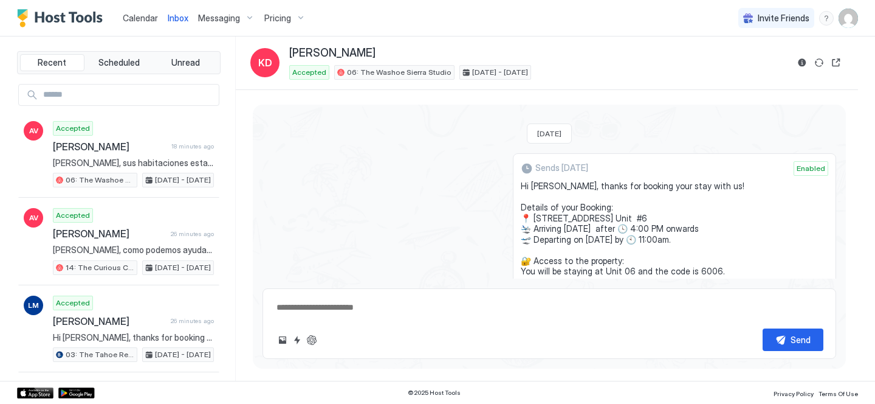
scroll to position [153, 0]
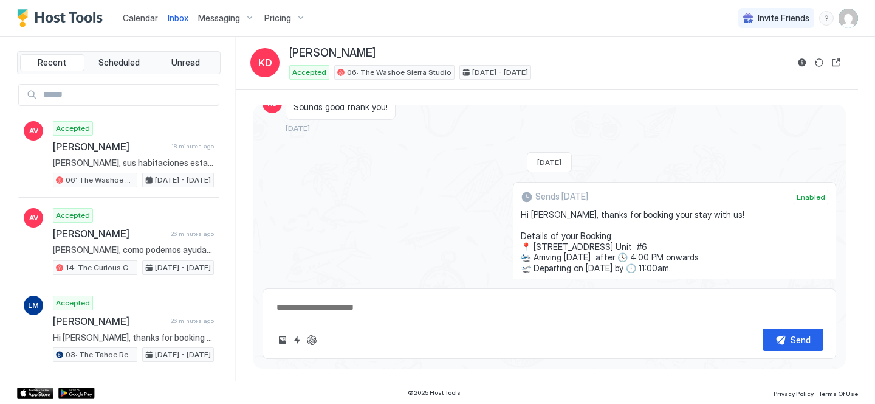
drag, startPoint x: 619, startPoint y: 202, endPoint x: 537, endPoint y: 213, distance: 82.8
click at [537, 213] on div "Sends [DATE] Enabled Hi [PERSON_NAME], thanks for booking your stay with us! De…" at bounding box center [674, 326] width 323 height 288
copy span "Hi [PERSON_NAME], thanks for booking your stay with us! Details of your Booking…"
click at [146, 19] on span "Calendar" at bounding box center [140, 18] width 35 height 10
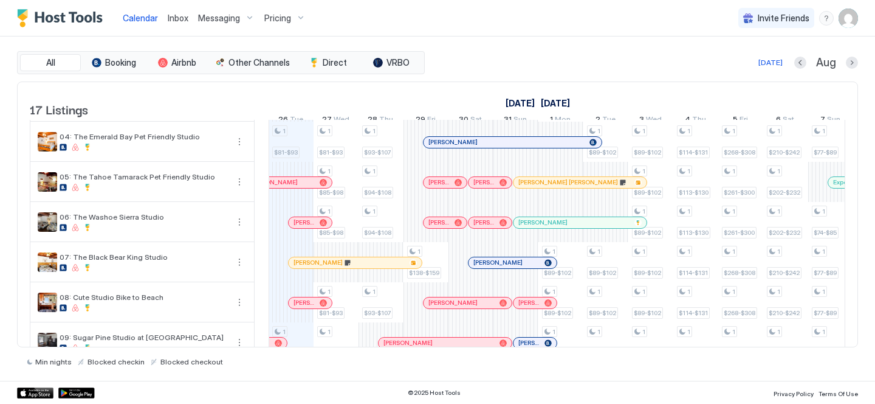
scroll to position [136, 0]
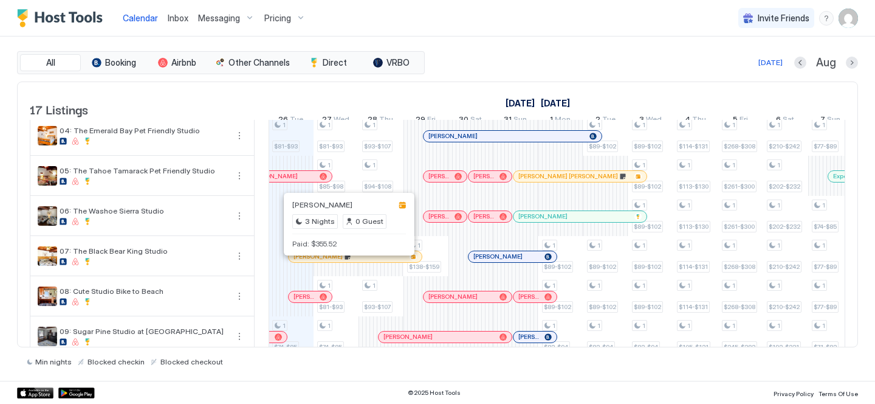
click at [347, 261] on div at bounding box center [347, 257] width 10 height 10
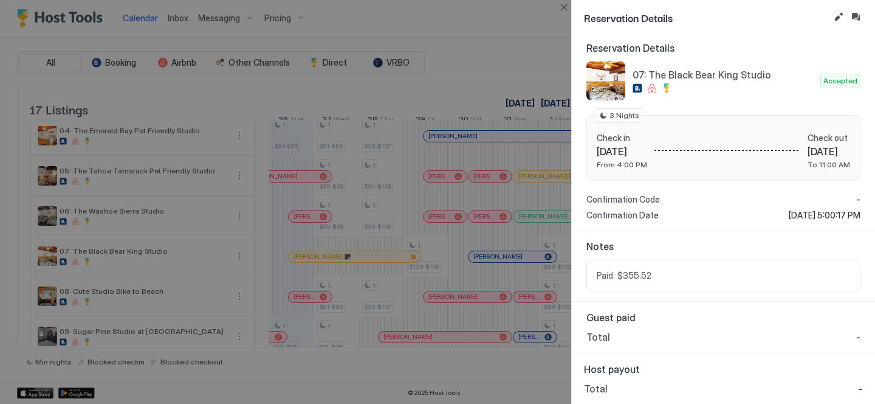
scroll to position [0, 0]
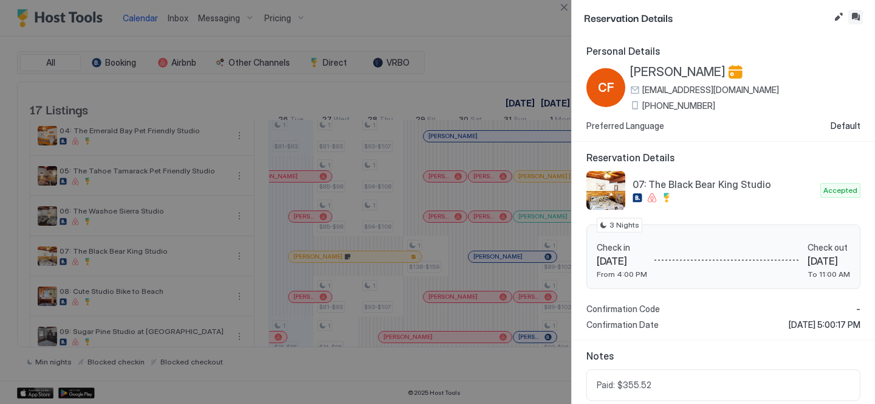
click at [856, 19] on button "Inbox" at bounding box center [856, 17] width 15 height 15
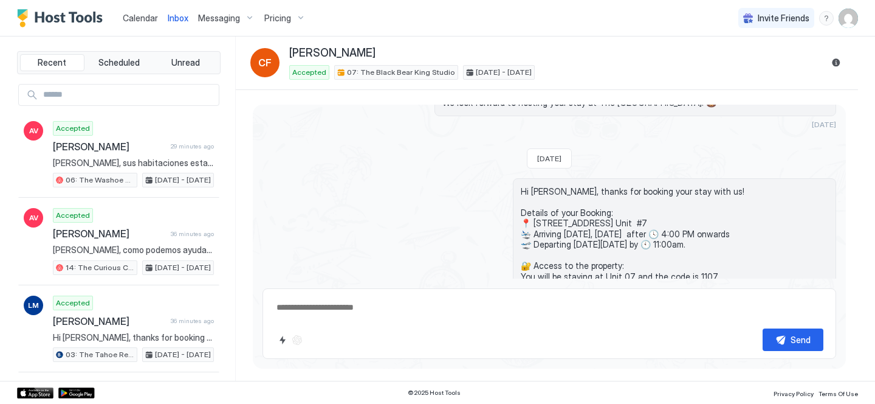
scroll to position [95, 0]
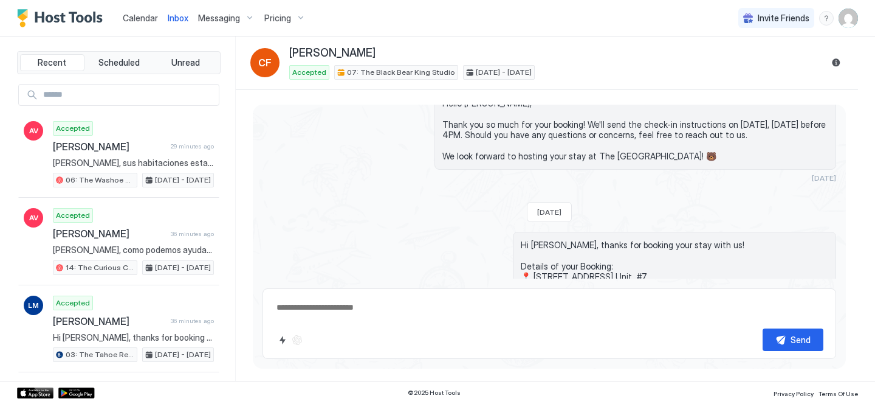
drag, startPoint x: 625, startPoint y: 249, endPoint x: 540, endPoint y: 242, distance: 86.0
click at [540, 242] on span "Hi [PERSON_NAME], thanks for booking your stay with us! Details of your Booking…" at bounding box center [675, 345] width 308 height 213
copy span "Hi [PERSON_NAME], thanks for booking your stay with us! Details of your Booking…"
click at [133, 19] on span "Calendar" at bounding box center [140, 18] width 35 height 10
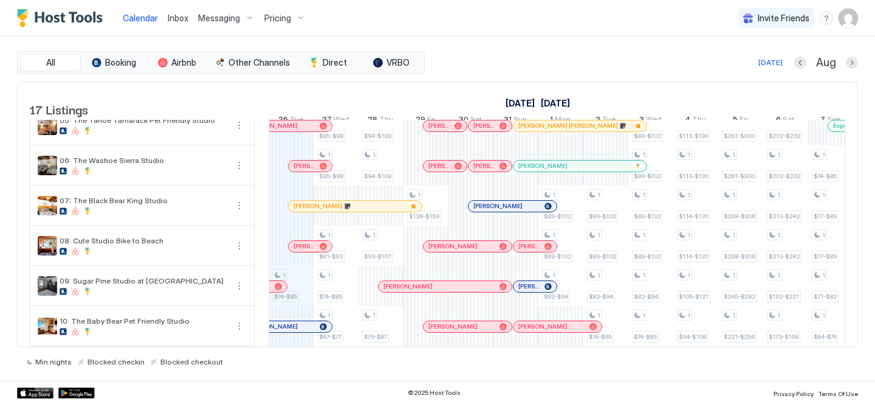
scroll to position [162, 0]
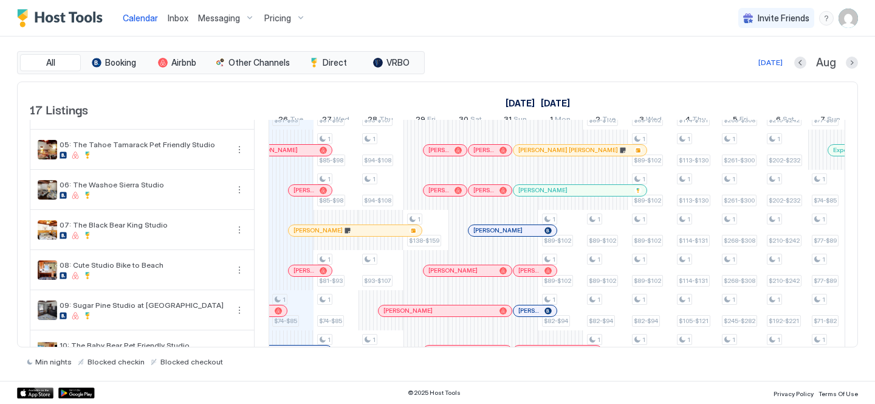
click at [481, 195] on div at bounding box center [482, 190] width 10 height 10
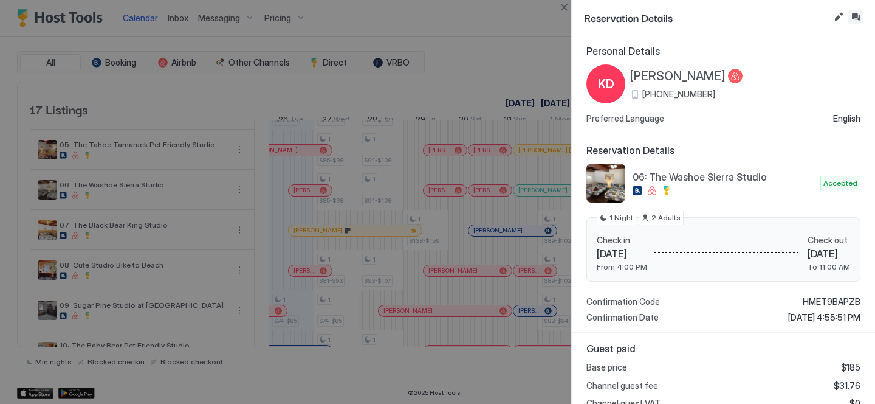
click at [856, 19] on button "Inbox" at bounding box center [856, 17] width 15 height 15
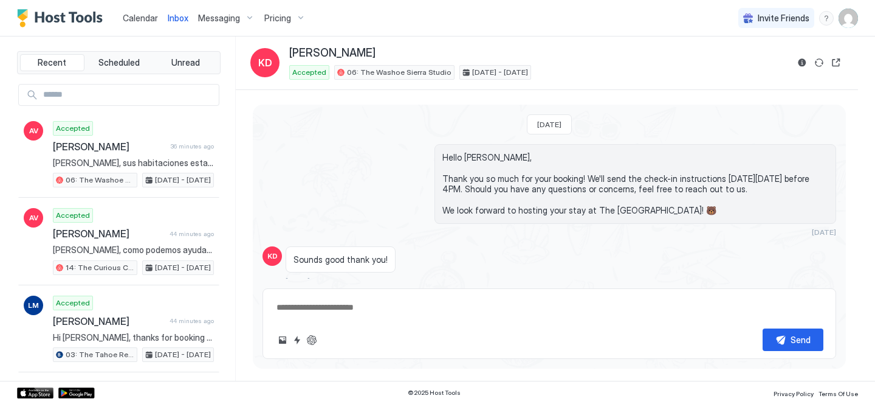
scroll to position [33, 0]
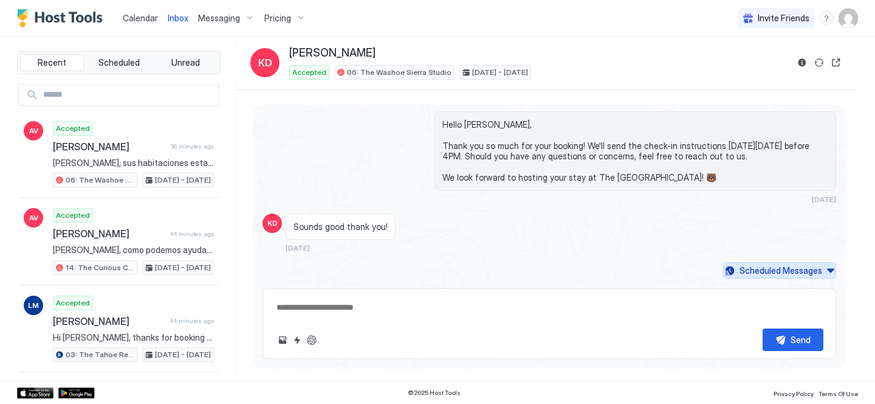
click at [737, 267] on button "Scheduled Messages" at bounding box center [779, 270] width 113 height 16
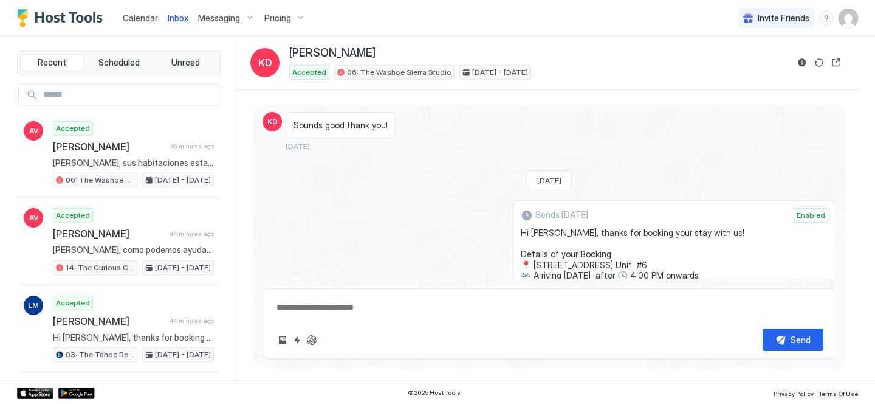
scroll to position [208, 0]
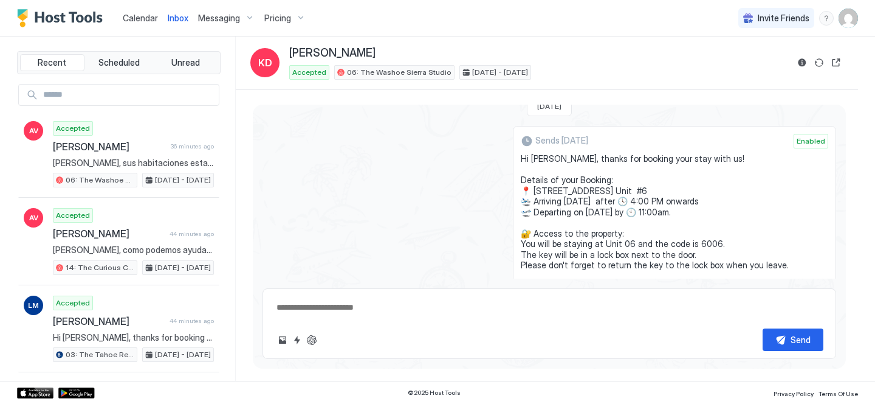
drag, startPoint x: 621, startPoint y: 204, endPoint x: 538, endPoint y: 160, distance: 93.8
click at [538, 160] on div "Sends [DATE] Enabled Hi [PERSON_NAME], thanks for booking your stay with us! De…" at bounding box center [674, 270] width 323 height 288
copy span "Hi [PERSON_NAME], thanks for booking your stay with us! Details of your Booking…"
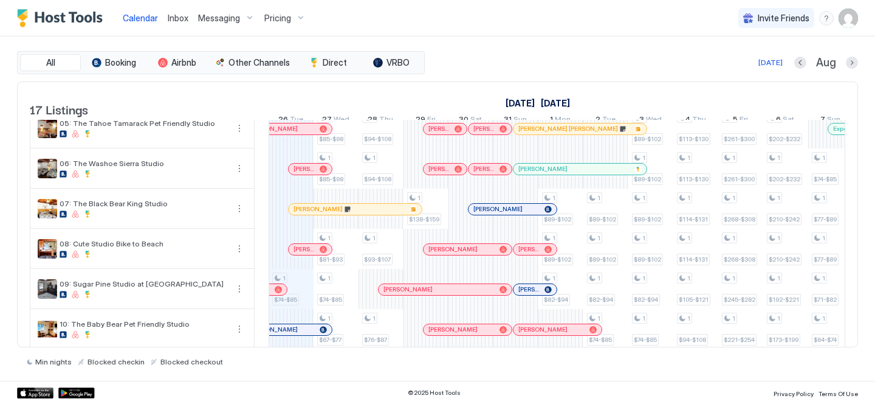
scroll to position [187, 0]
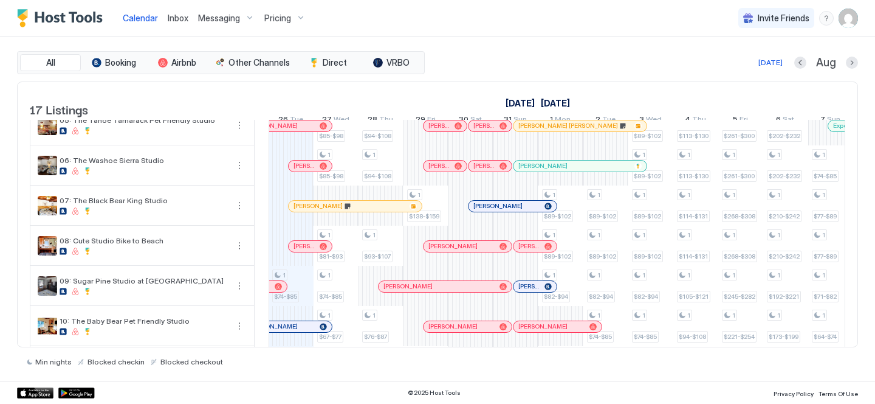
click at [491, 210] on div "[PERSON_NAME]" at bounding box center [513, 206] width 88 height 11
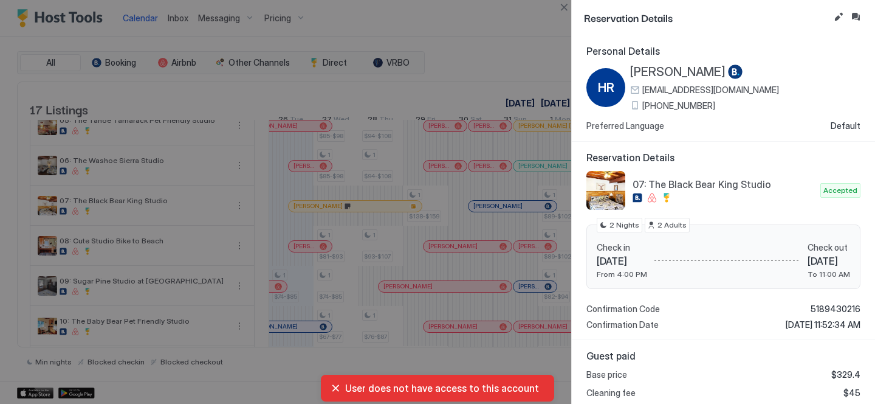
click at [689, 103] on span "[PHONE_NUMBER]" at bounding box center [679, 105] width 73 height 11
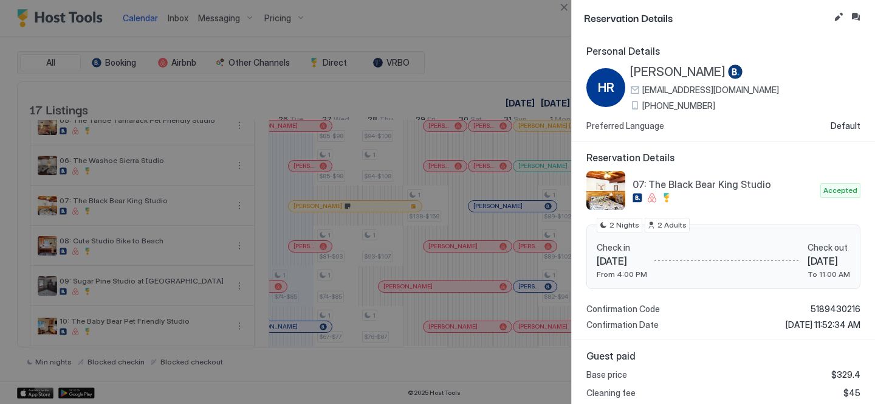
click at [667, 74] on span "[PERSON_NAME]" at bounding box center [677, 71] width 95 height 15
click at [857, 17] on button "Inbox" at bounding box center [856, 17] width 15 height 15
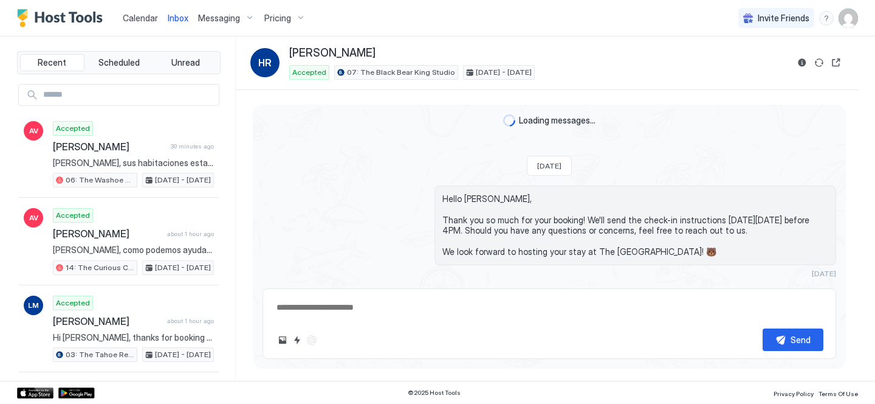
scroll to position [25, 0]
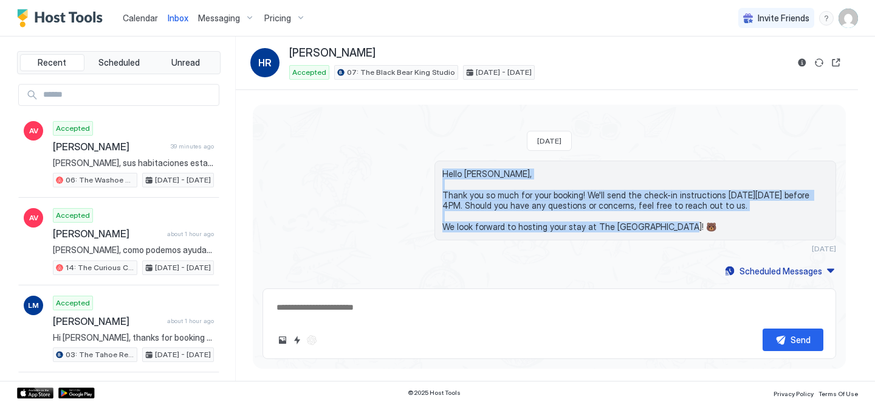
drag, startPoint x: 686, startPoint y: 229, endPoint x: 441, endPoint y: 173, distance: 252.0
click at [441, 173] on div "Hello [PERSON_NAME], Thank you so much for your booking! We'll send the check-i…" at bounding box center [636, 200] width 402 height 80
click at [777, 272] on div "Scheduled Messages" at bounding box center [781, 270] width 83 height 13
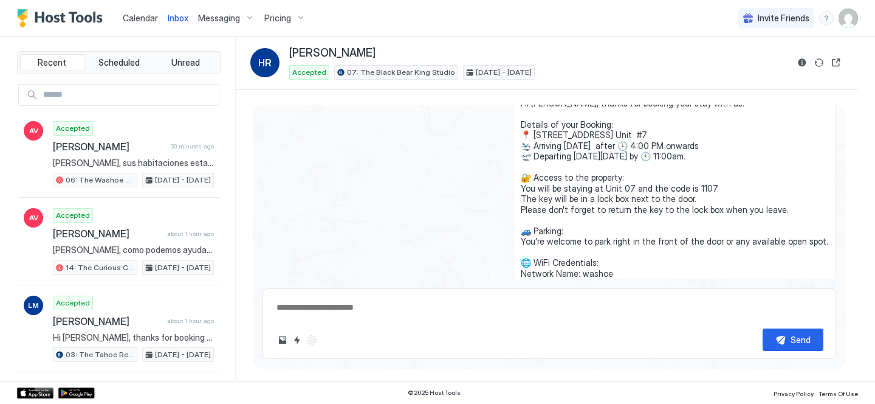
scroll to position [174, 0]
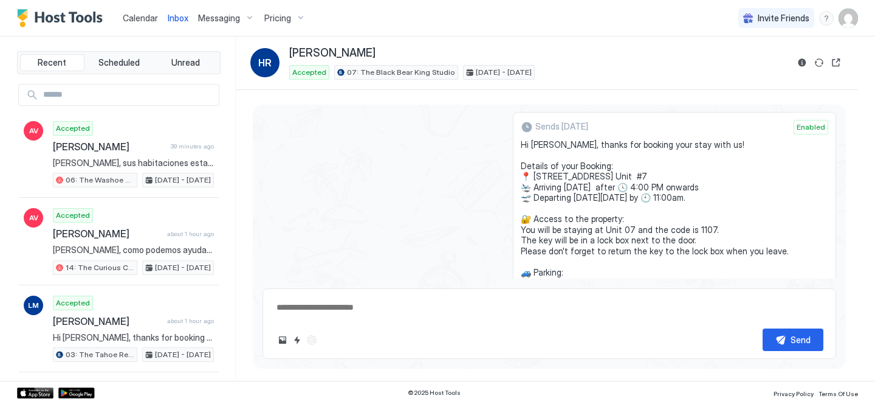
drag, startPoint x: 623, startPoint y: 201, endPoint x: 539, endPoint y: 145, distance: 100.5
click at [539, 145] on span "Hi [PERSON_NAME], thanks for booking your stay with us! Details of your Booking…" at bounding box center [675, 245] width 308 height 213
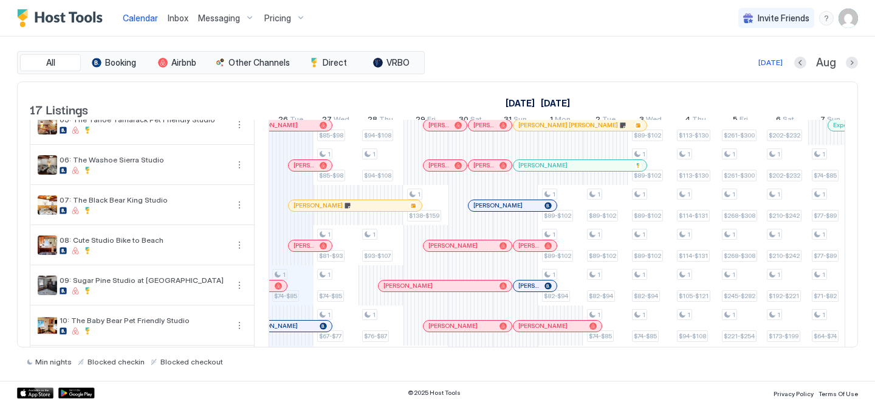
scroll to position [227, 0]
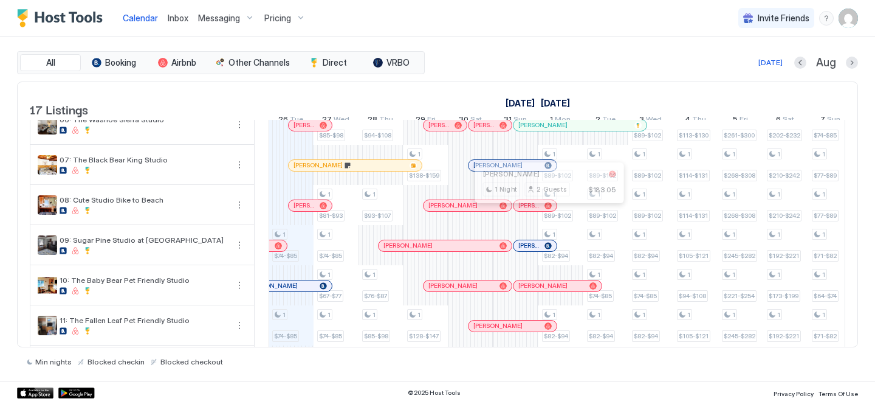
click at [536, 250] on div at bounding box center [537, 246] width 10 height 10
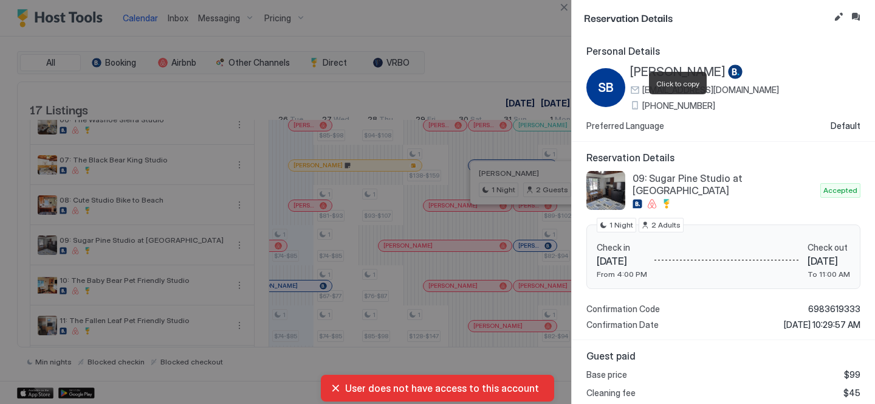
click at [674, 105] on span "[PHONE_NUMBER]" at bounding box center [679, 105] width 73 height 11
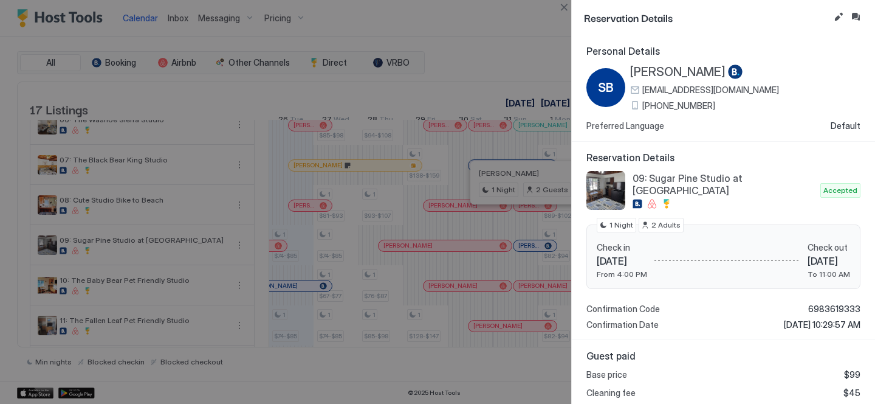
click at [666, 71] on span "[PERSON_NAME]" at bounding box center [677, 71] width 95 height 15
click at [862, 18] on button "Inbox" at bounding box center [856, 17] width 15 height 15
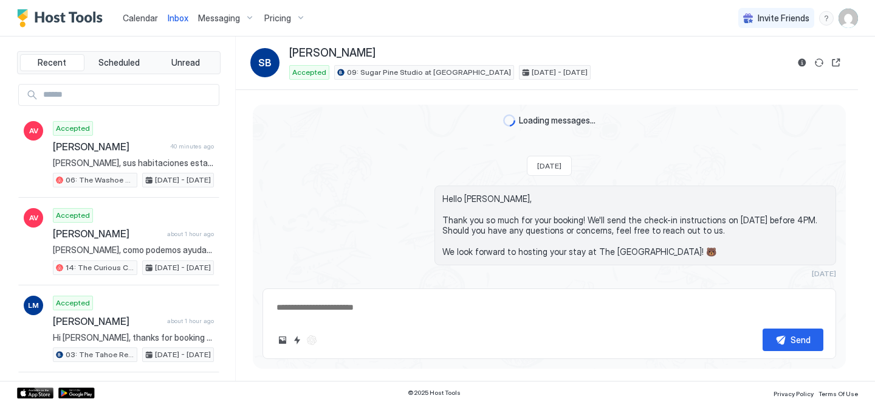
scroll to position [25, 0]
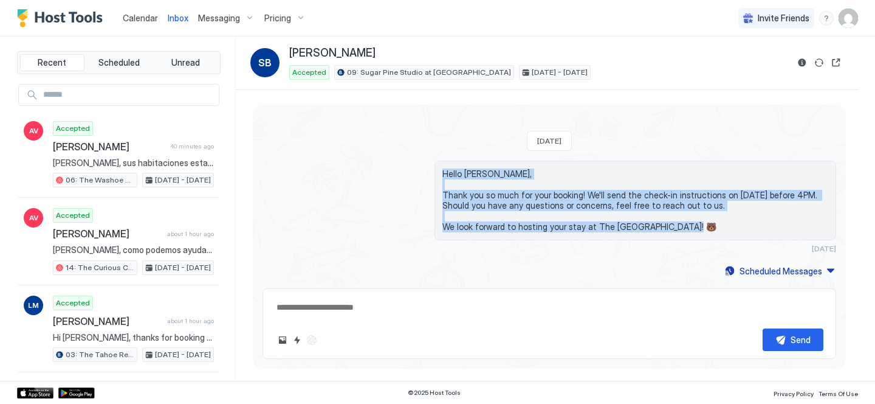
drag, startPoint x: 682, startPoint y: 227, endPoint x: 441, endPoint y: 176, distance: 246.7
click at [440, 176] on div "Hello [PERSON_NAME], Thank you so much for your booking! We'll send the check-i…" at bounding box center [636, 200] width 402 height 80
click at [765, 267] on div "Scheduled Messages" at bounding box center [781, 270] width 83 height 13
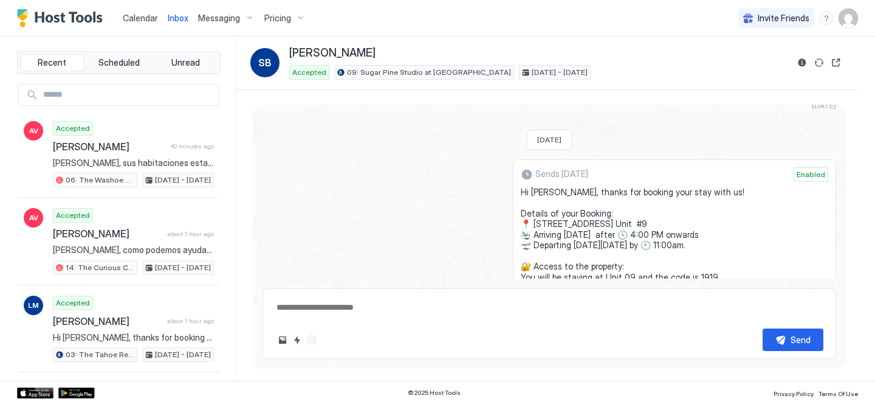
scroll to position [228, 0]
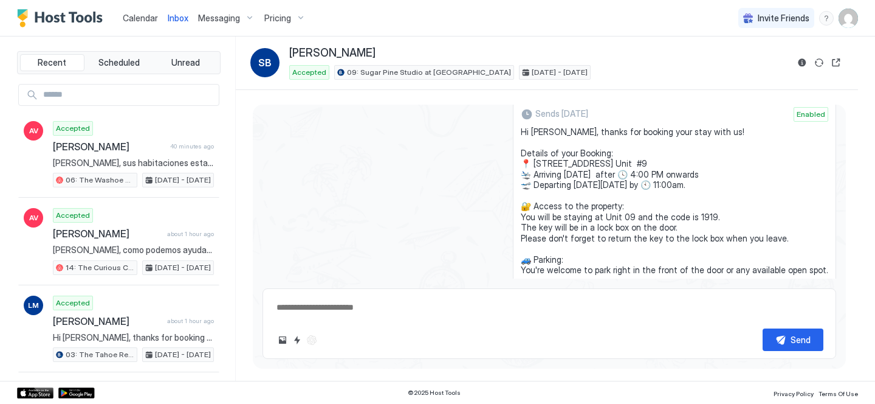
drag, startPoint x: 615, startPoint y: 202, endPoint x: 537, endPoint y: 133, distance: 104.2
click at [537, 133] on div "Sends [DATE] Enabled Hi [PERSON_NAME], thanks for booking your stay with us! De…" at bounding box center [674, 243] width 323 height 288
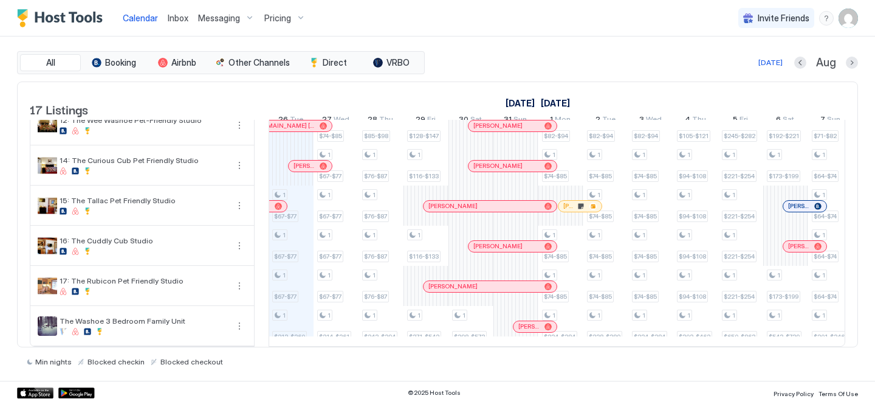
scroll to position [477, 0]
click at [0, 0] on div at bounding box center [0, 0] width 0 height 0
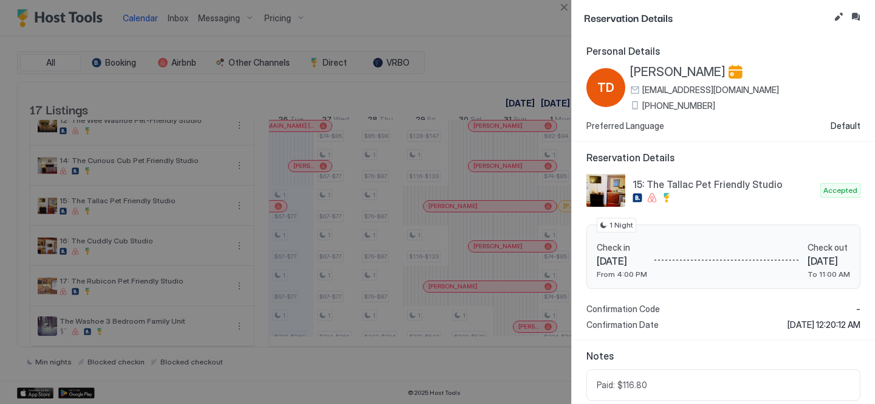
click at [660, 106] on span "[PHONE_NUMBER]" at bounding box center [679, 105] width 73 height 11
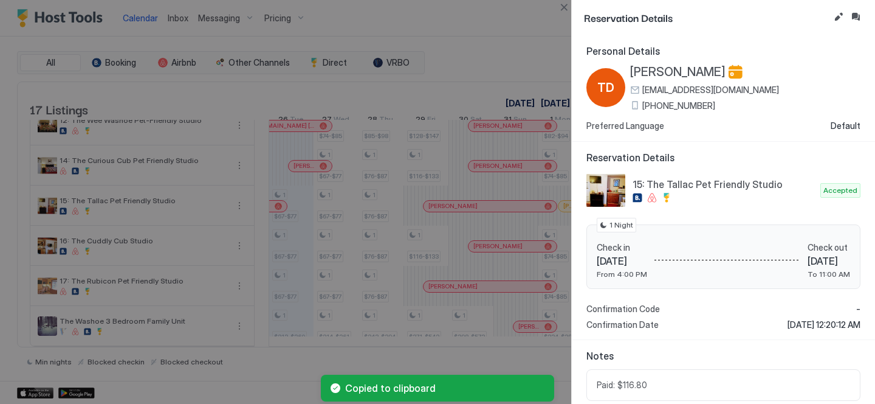
click at [661, 71] on span "[PERSON_NAME]" at bounding box center [677, 71] width 95 height 15
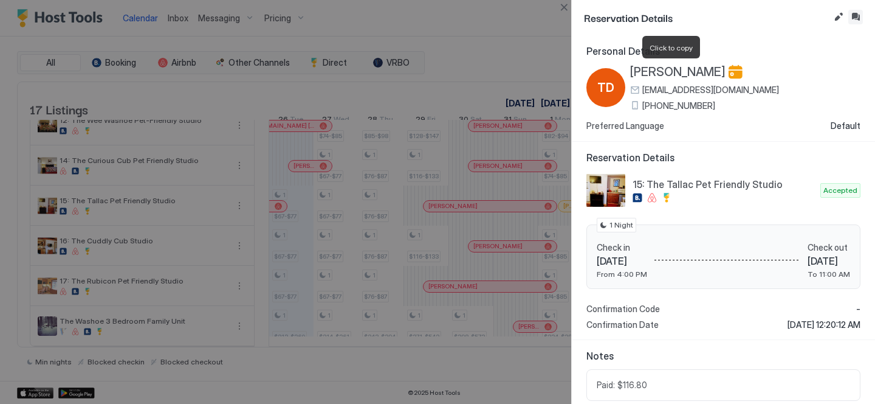
click at [860, 16] on button "Inbox" at bounding box center [856, 17] width 15 height 15
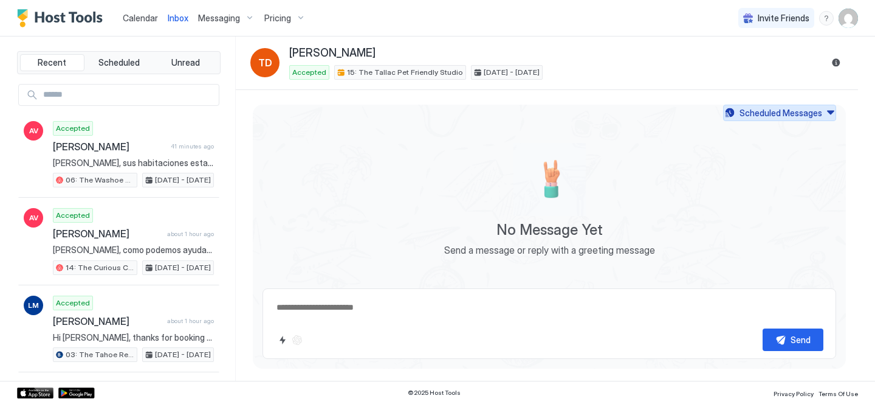
click at [744, 110] on div "Scheduled Messages" at bounding box center [781, 112] width 83 height 13
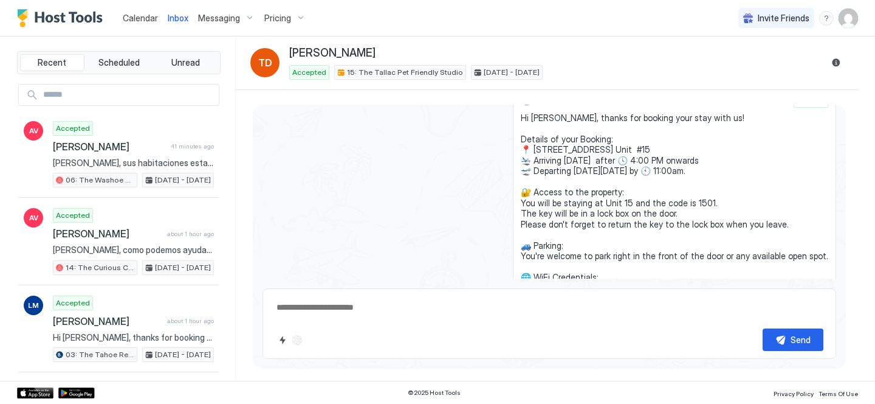
scroll to position [34, 0]
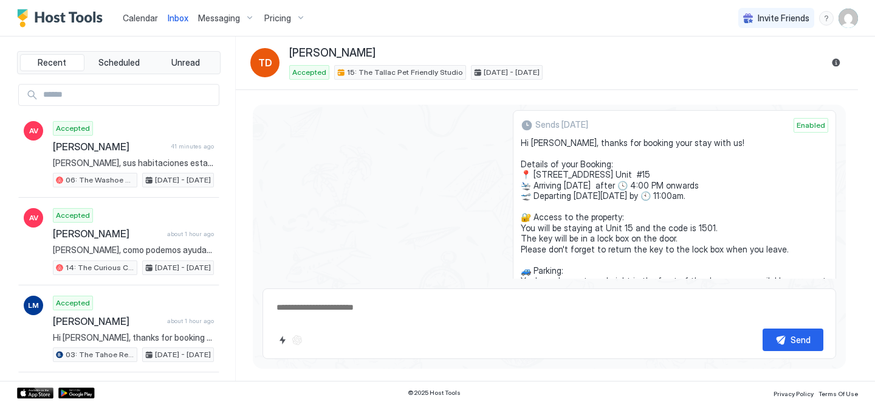
drag, startPoint x: 618, startPoint y: 202, endPoint x: 539, endPoint y: 143, distance: 99.0
click at [539, 143] on span "Hi [PERSON_NAME], thanks for booking your stay with us! Details of your Booking…" at bounding box center [675, 243] width 308 height 213
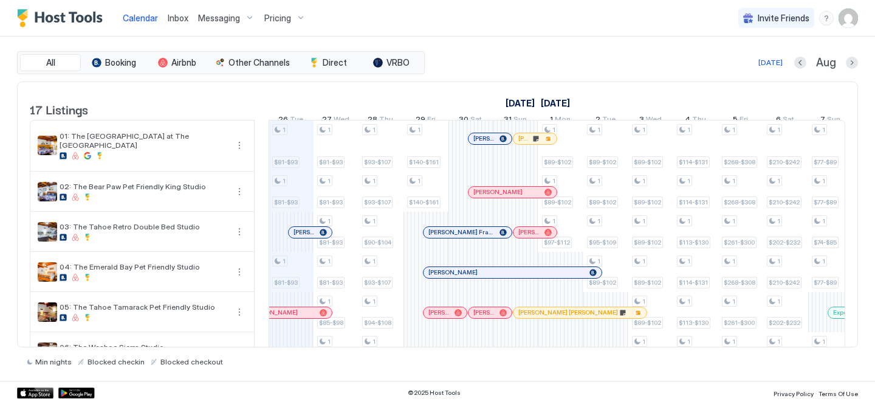
click at [168, 12] on link "Inbox" at bounding box center [178, 18] width 21 height 13
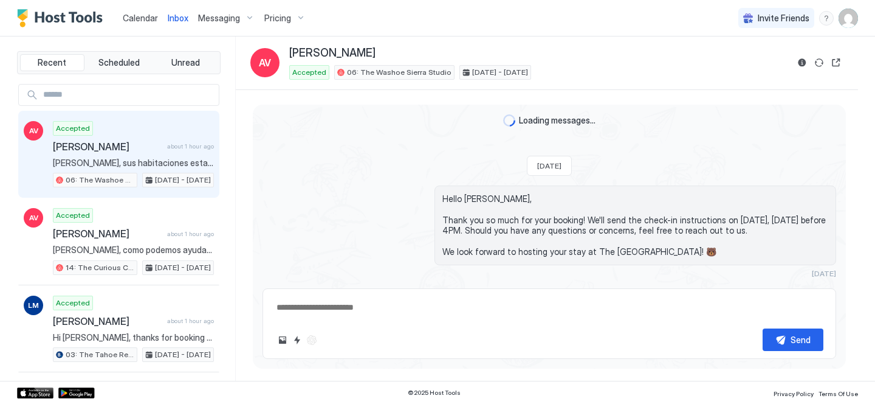
scroll to position [460, 0]
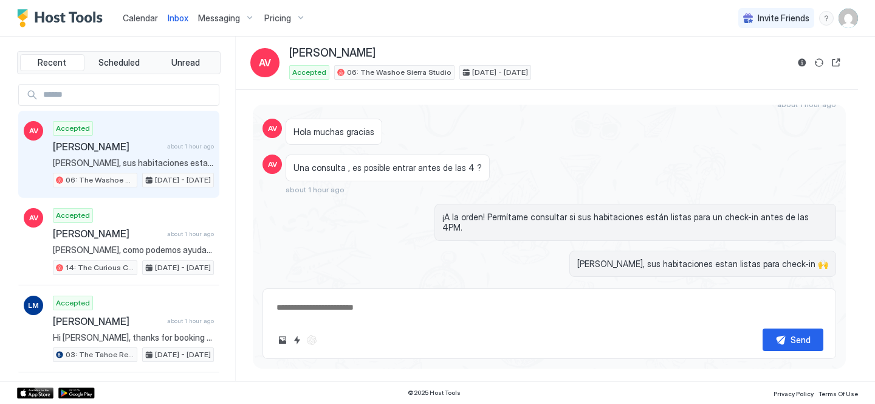
click at [130, 18] on span "Calendar" at bounding box center [140, 18] width 35 height 10
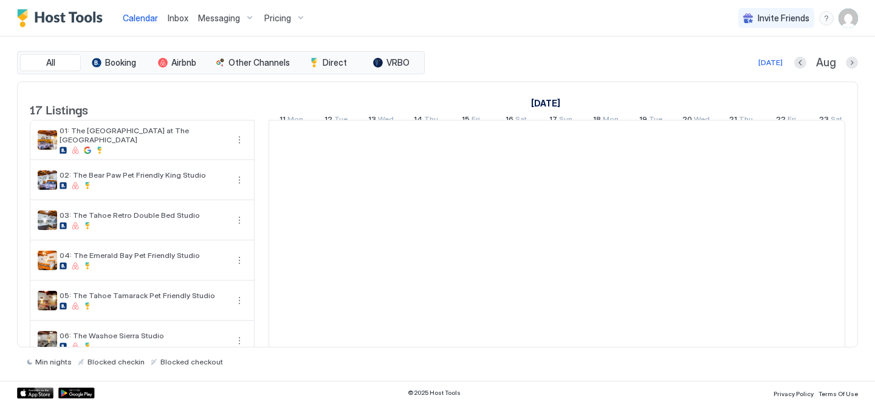
scroll to position [0, 675]
